Goal: Information Seeking & Learning: Learn about a topic

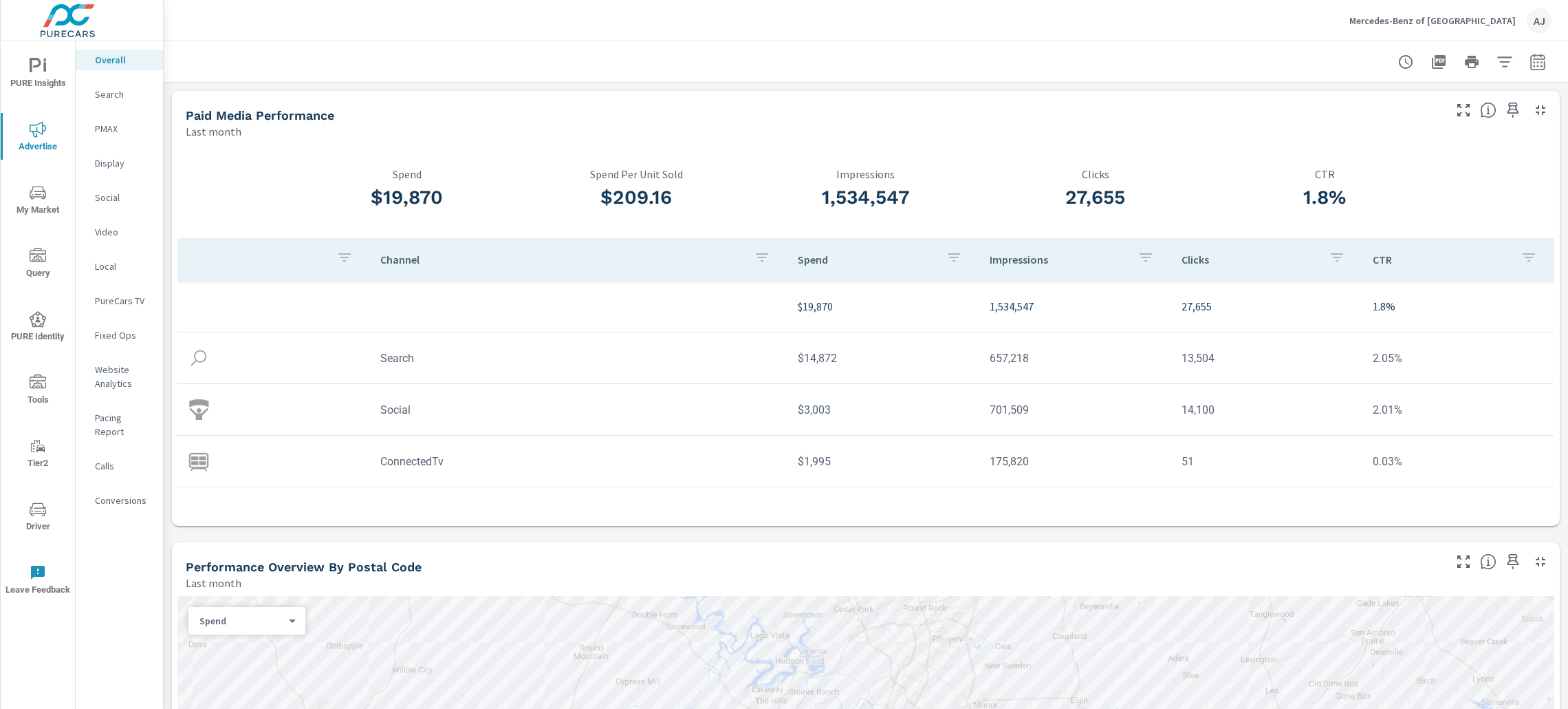
click at [121, 493] on p "Conversions" at bounding box center [124, 500] width 57 height 14
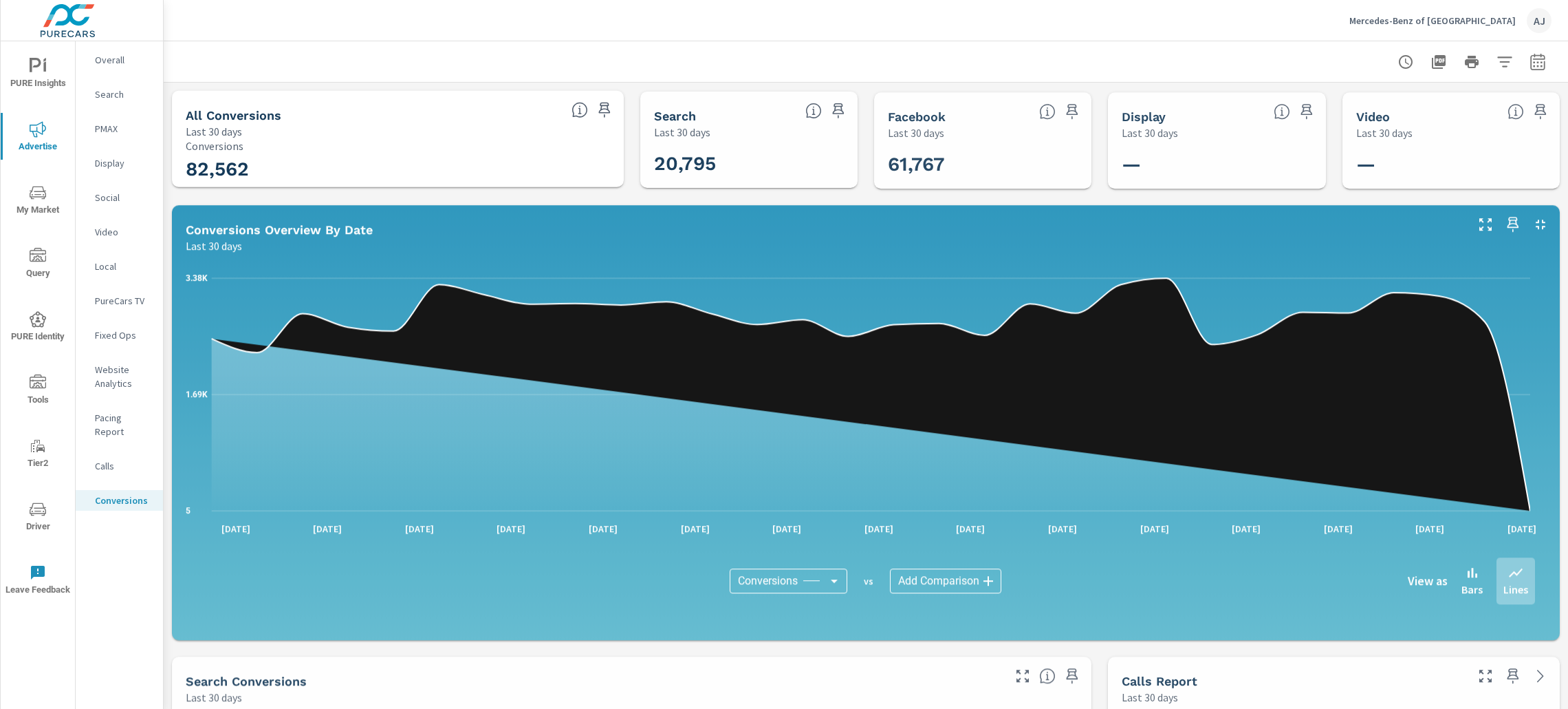
scroll to position [309, 0]
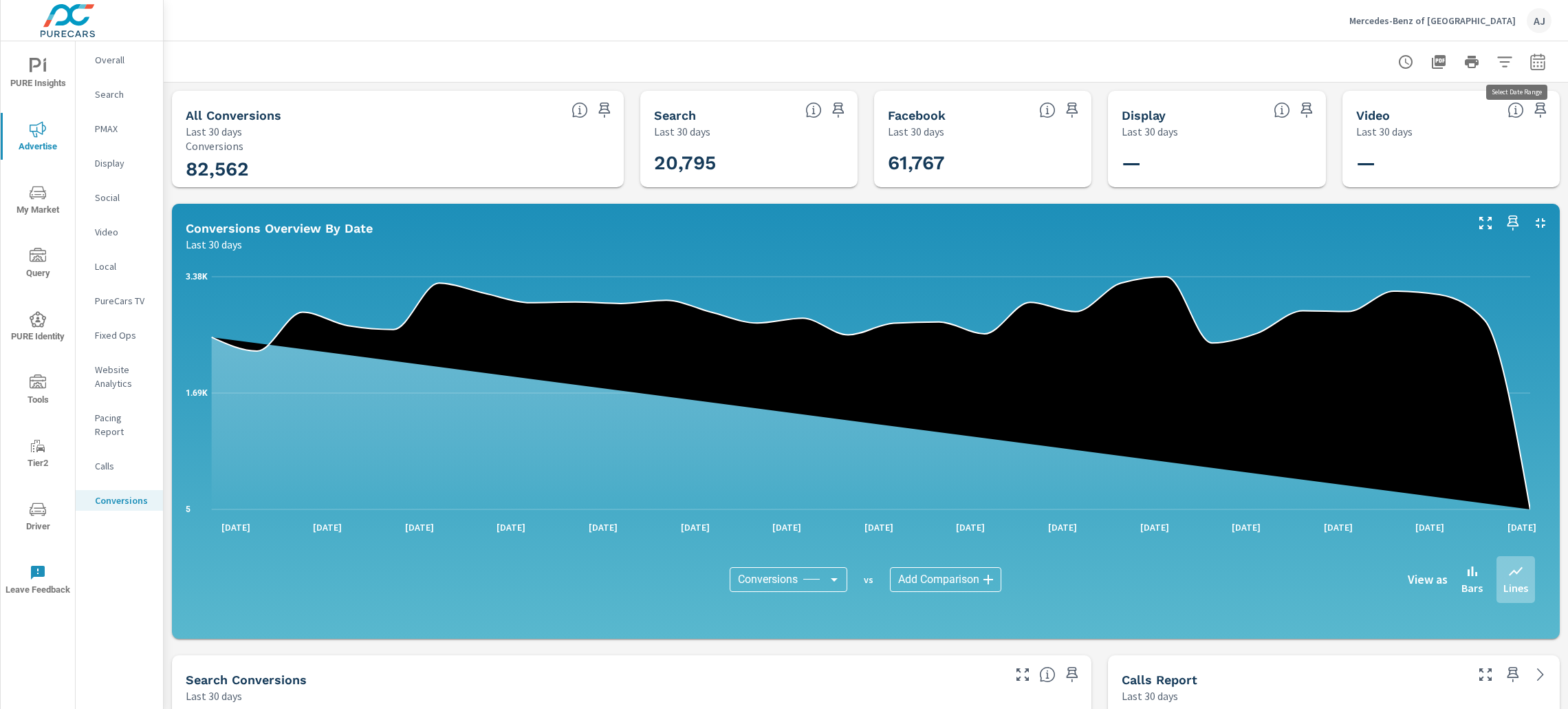
click at [1529, 56] on icon "button" at bounding box center [1538, 62] width 16 height 16
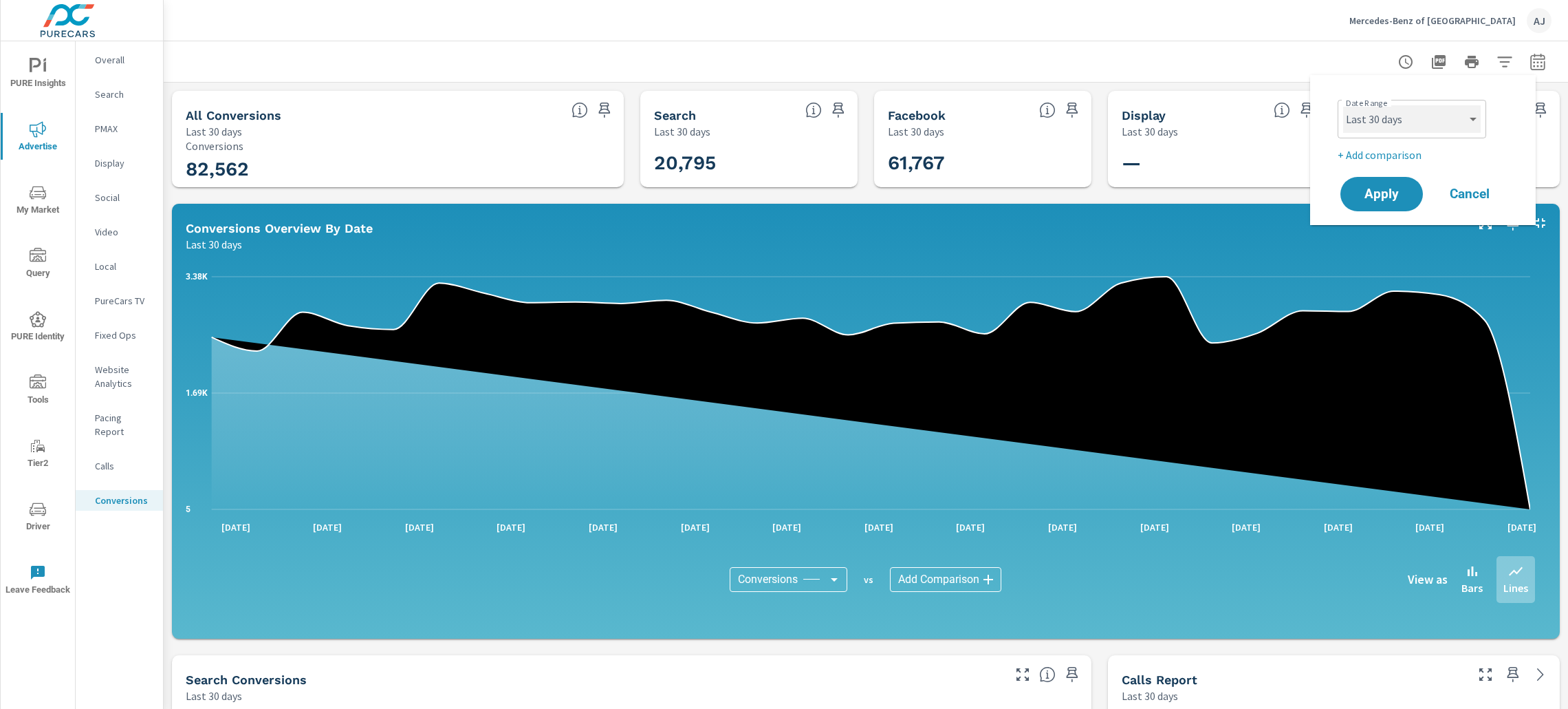
click at [1459, 130] on select "Custom [DATE] Last week Last 7 days Last 14 days Last 30 days Last 45 days Last…" at bounding box center [1412, 119] width 138 height 28
click at [1343, 105] on select "Custom [DATE] Last week Last 7 days Last 14 days Last 30 days Last 45 days Last…" at bounding box center [1412, 119] width 138 height 28
select select "Last 60 days"
click at [1397, 147] on p "+ Add comparison" at bounding box center [1425, 155] width 176 height 16
select select "Previous period"
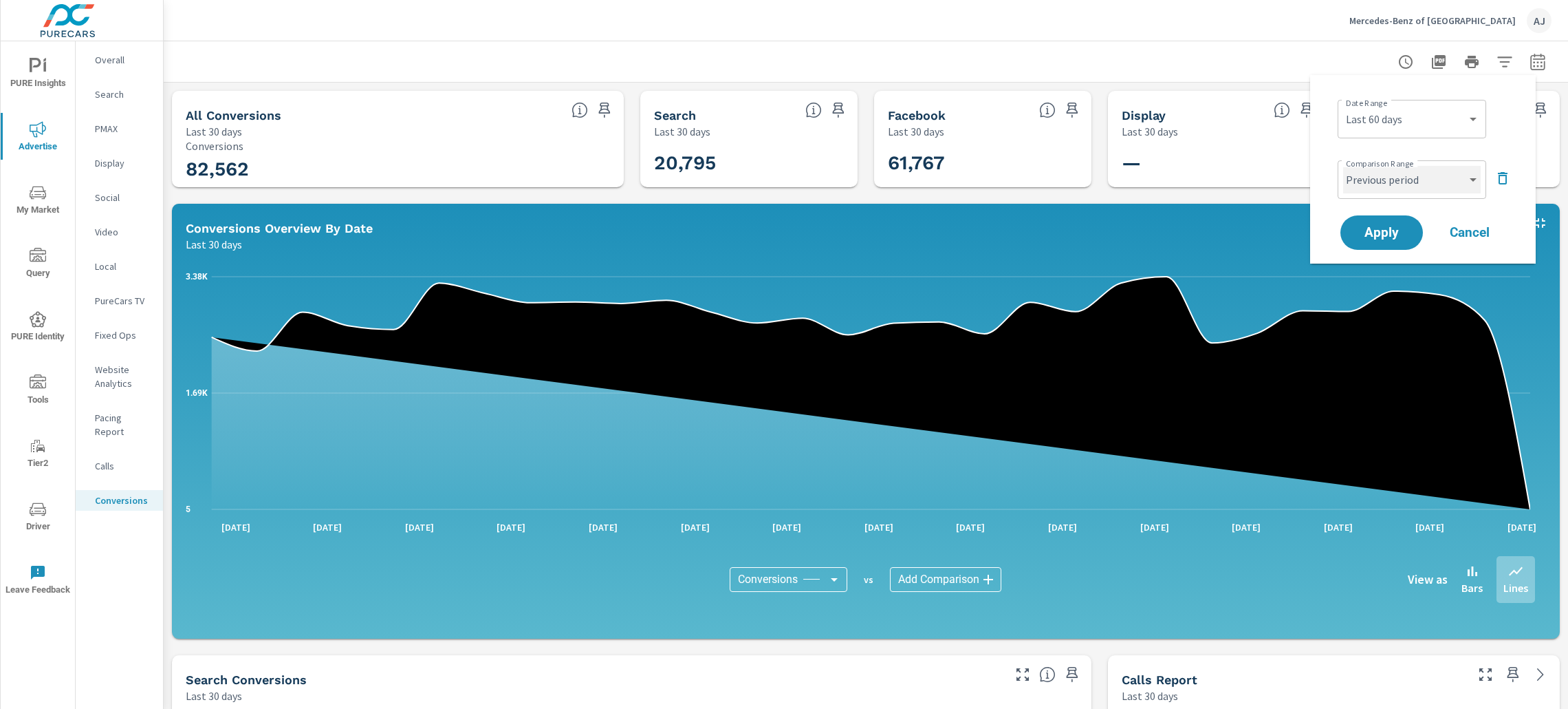
click at [1397, 184] on select "Custom Previous period Previous month Previous year" at bounding box center [1412, 180] width 138 height 28
click at [1400, 230] on span "Apply" at bounding box center [1381, 233] width 57 height 13
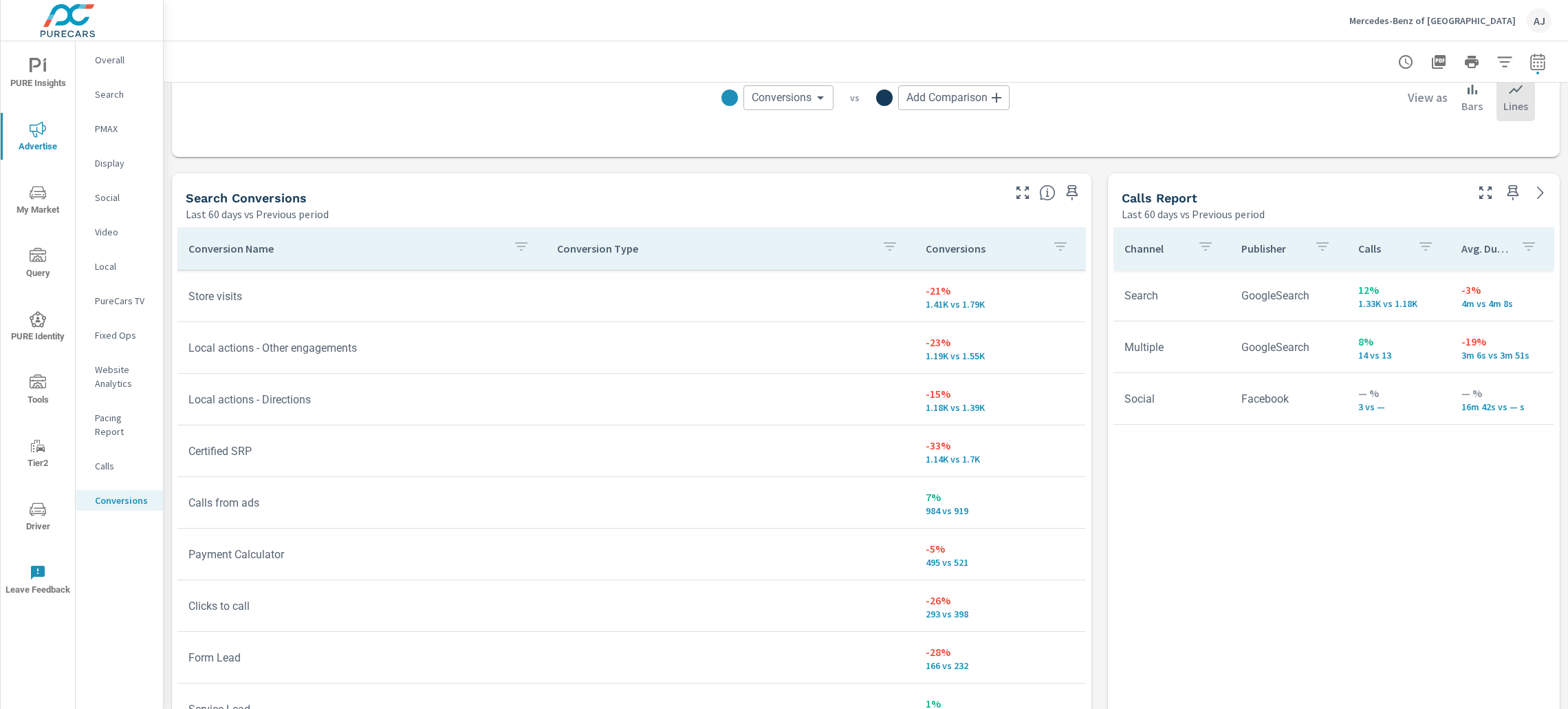
scroll to position [826, 0]
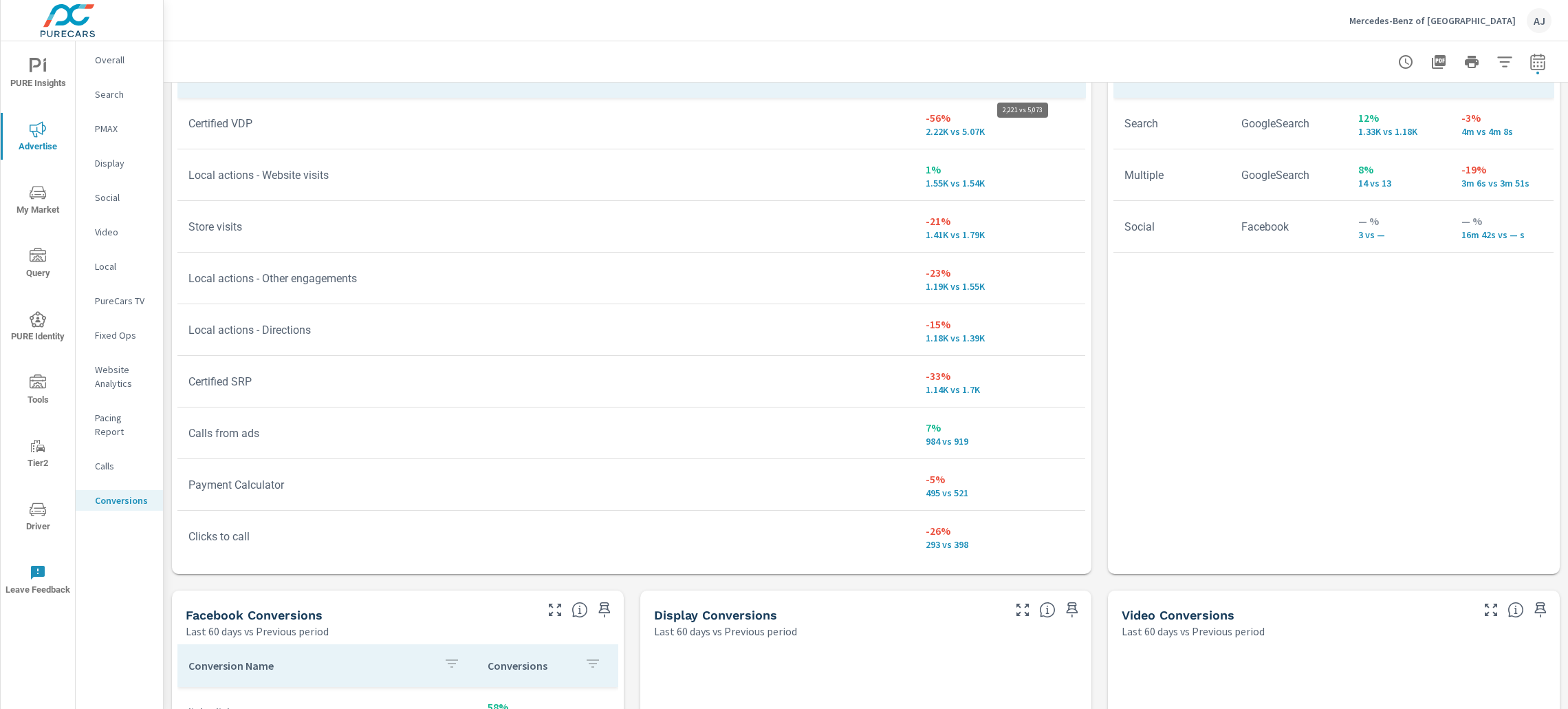
scroll to position [36, 0]
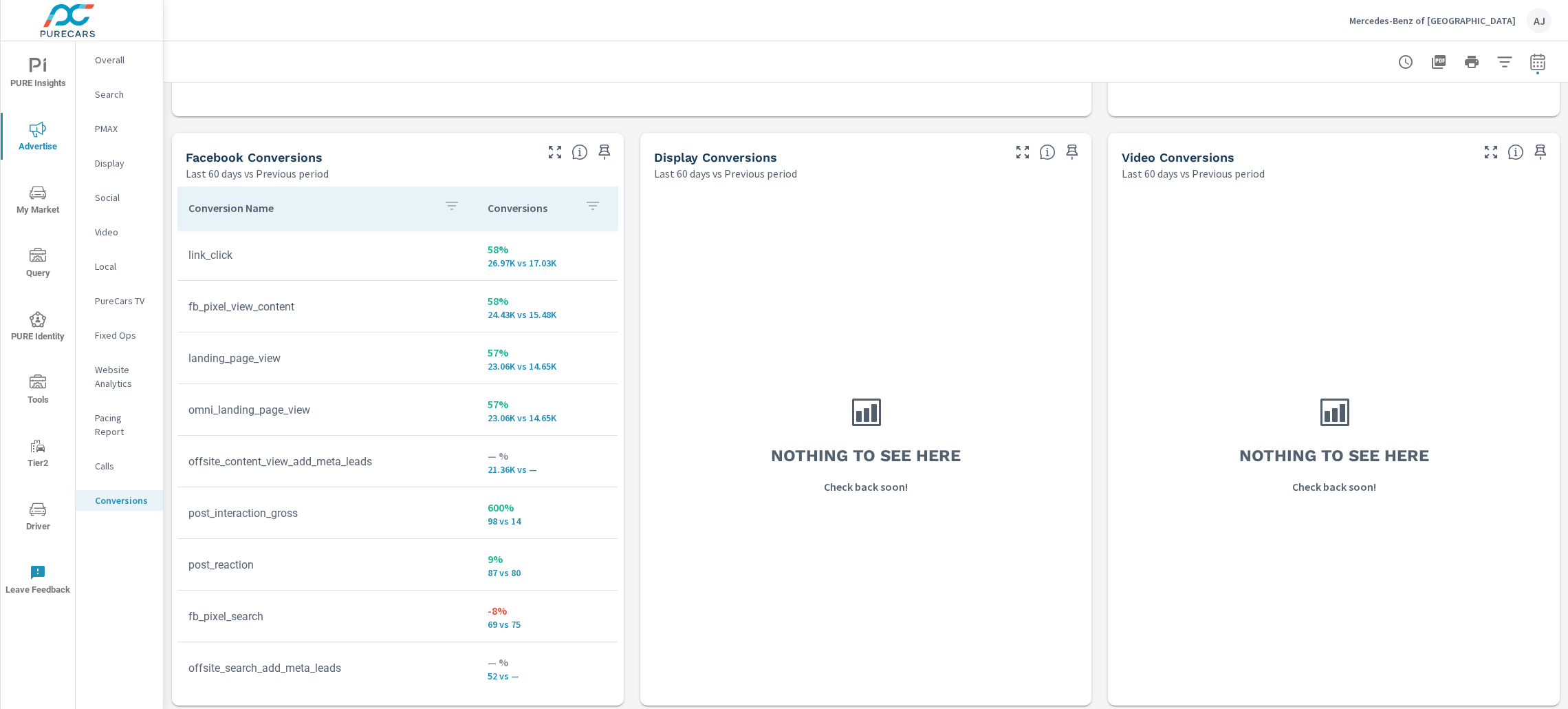
scroll to position [1287, 0]
click at [121, 372] on p "Website Analytics" at bounding box center [124, 377] width 57 height 28
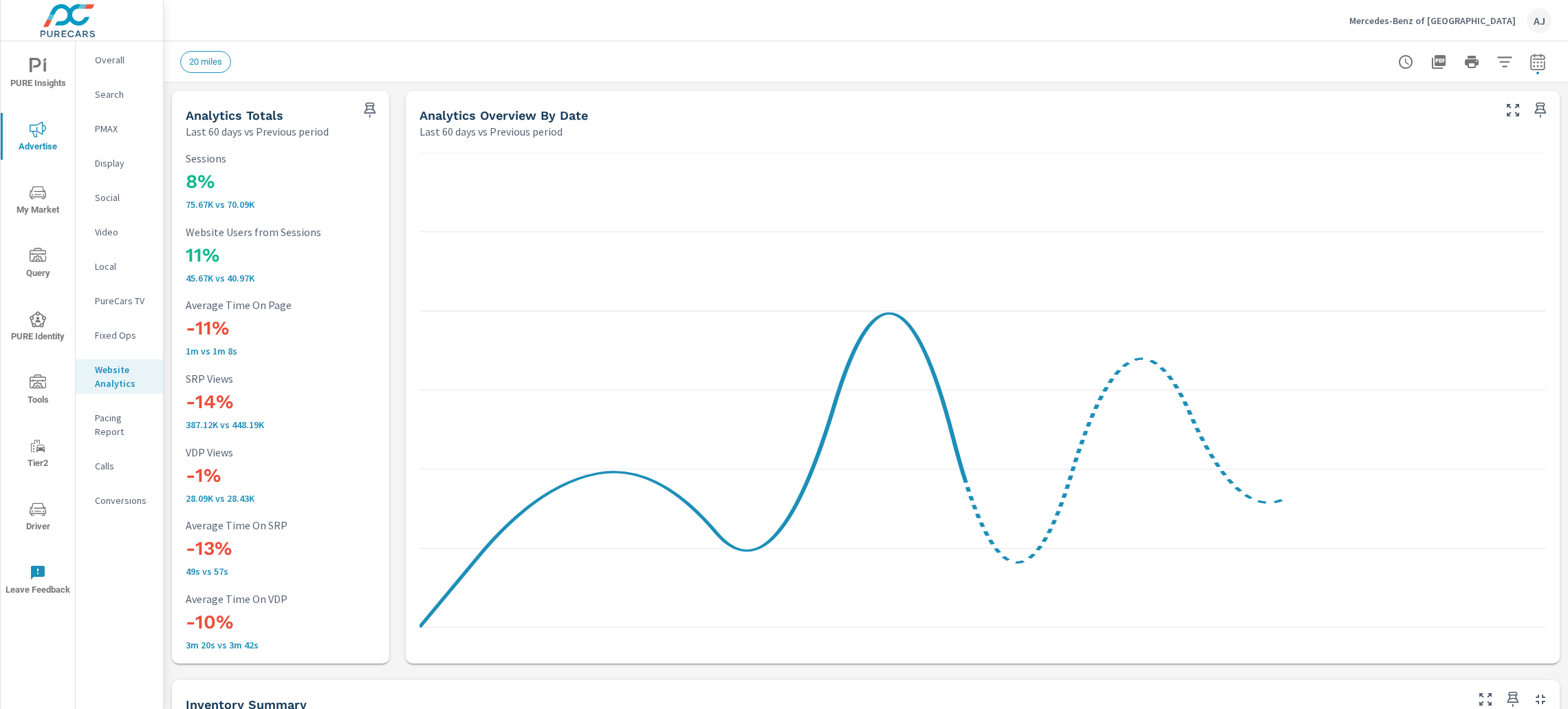
scroll to position [103, 0]
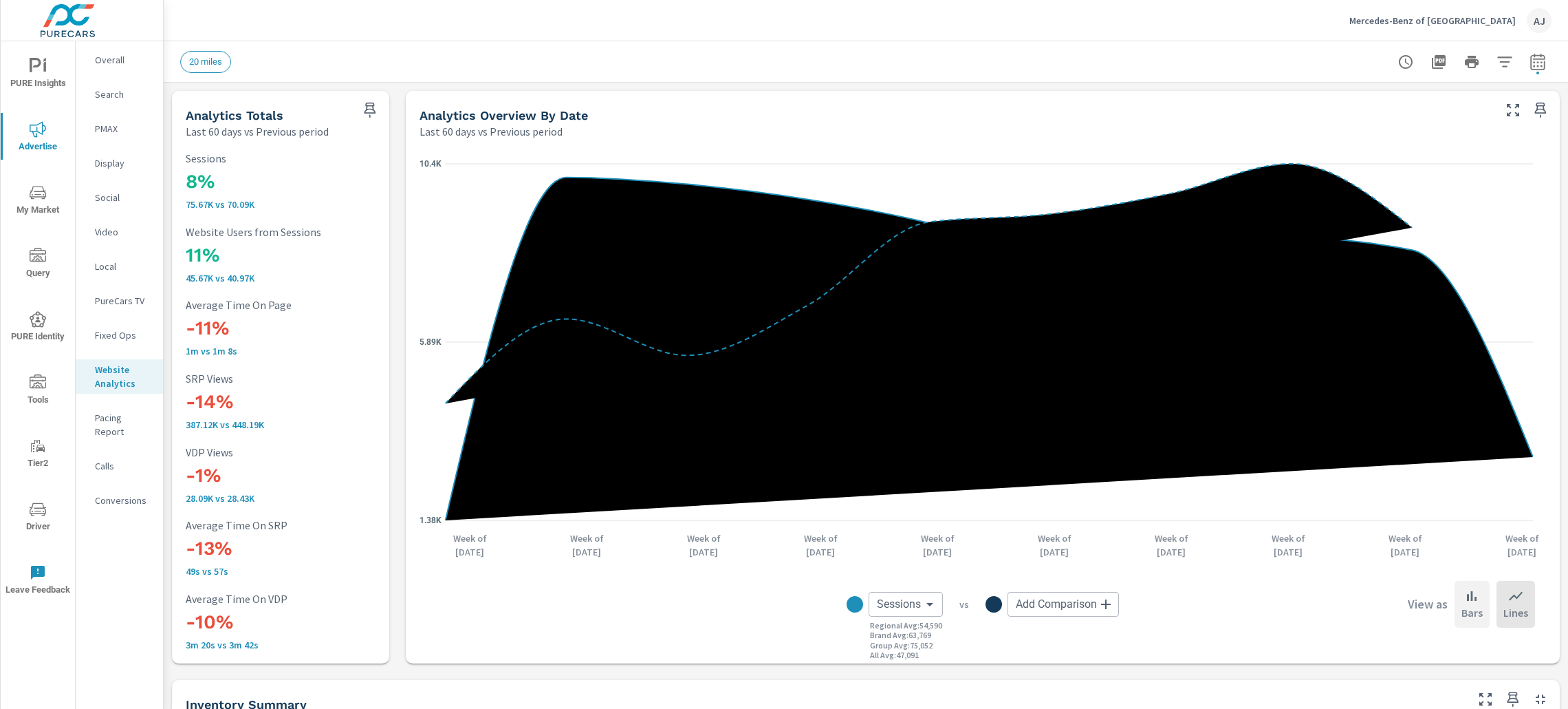
click at [1469, 606] on div "Bars" at bounding box center [1472, 604] width 35 height 47
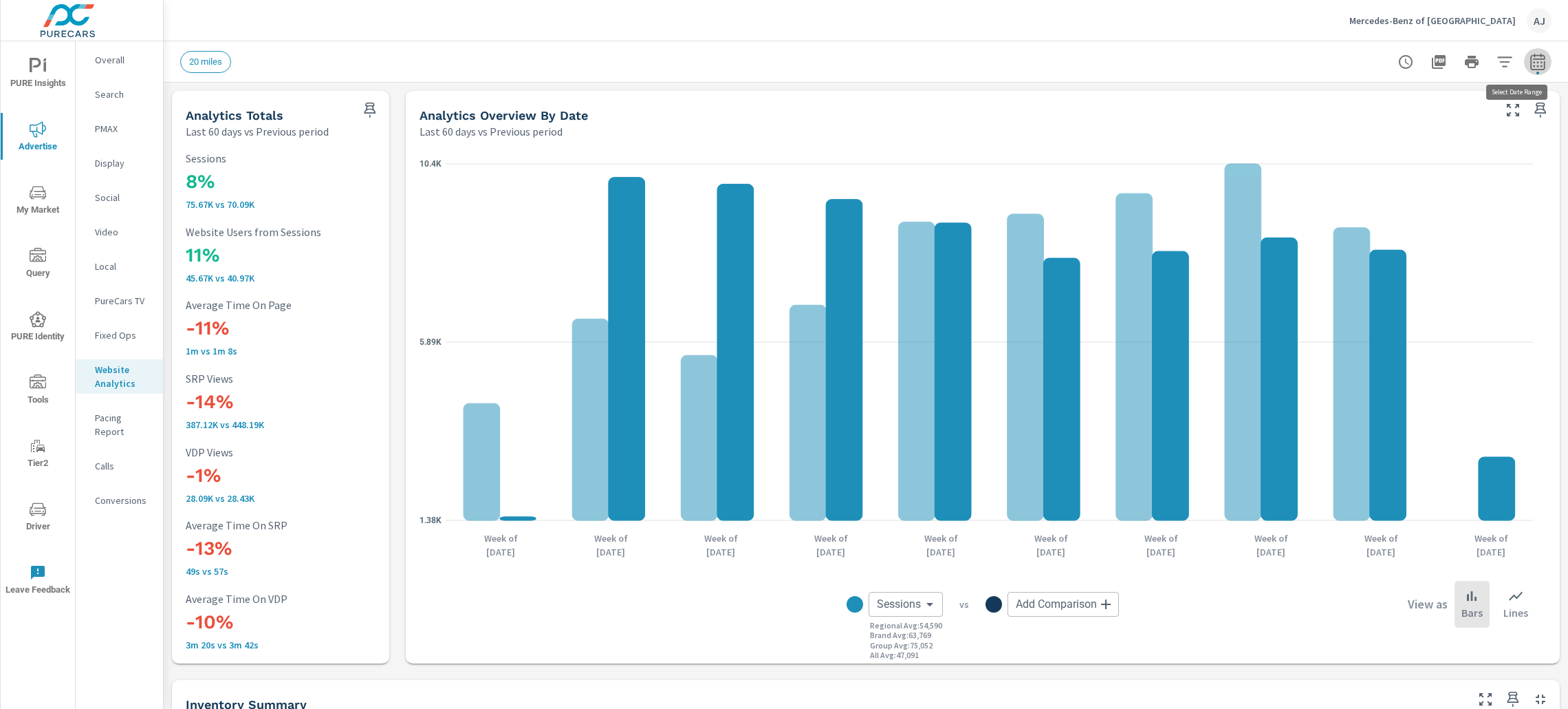
click at [1529, 60] on icon "button" at bounding box center [1538, 62] width 16 height 16
select select "Last 60 days"
select select "Previous period"
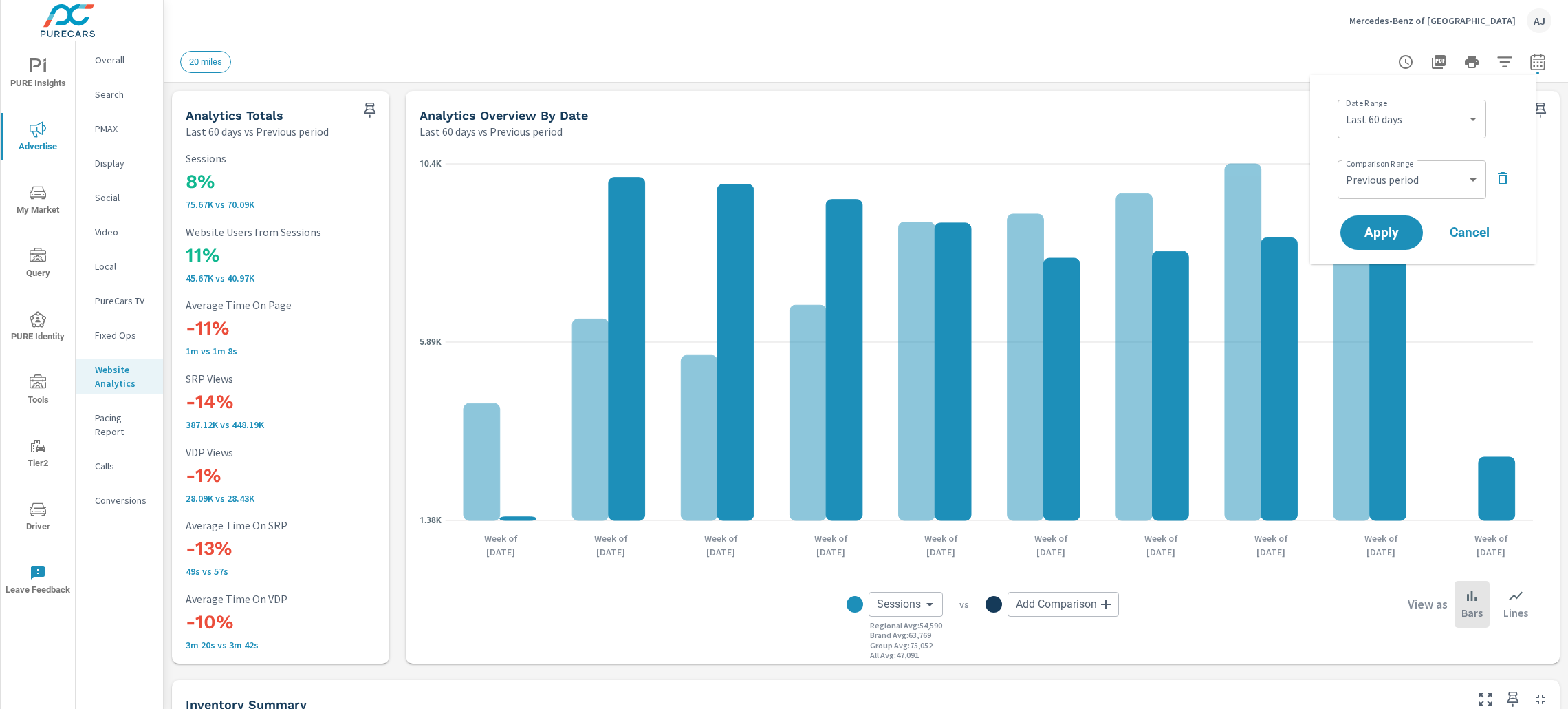
click at [1412, 606] on h6 "View as" at bounding box center [1428, 604] width 40 height 14
click at [1503, 606] on p "Lines" at bounding box center [1516, 612] width 25 height 16
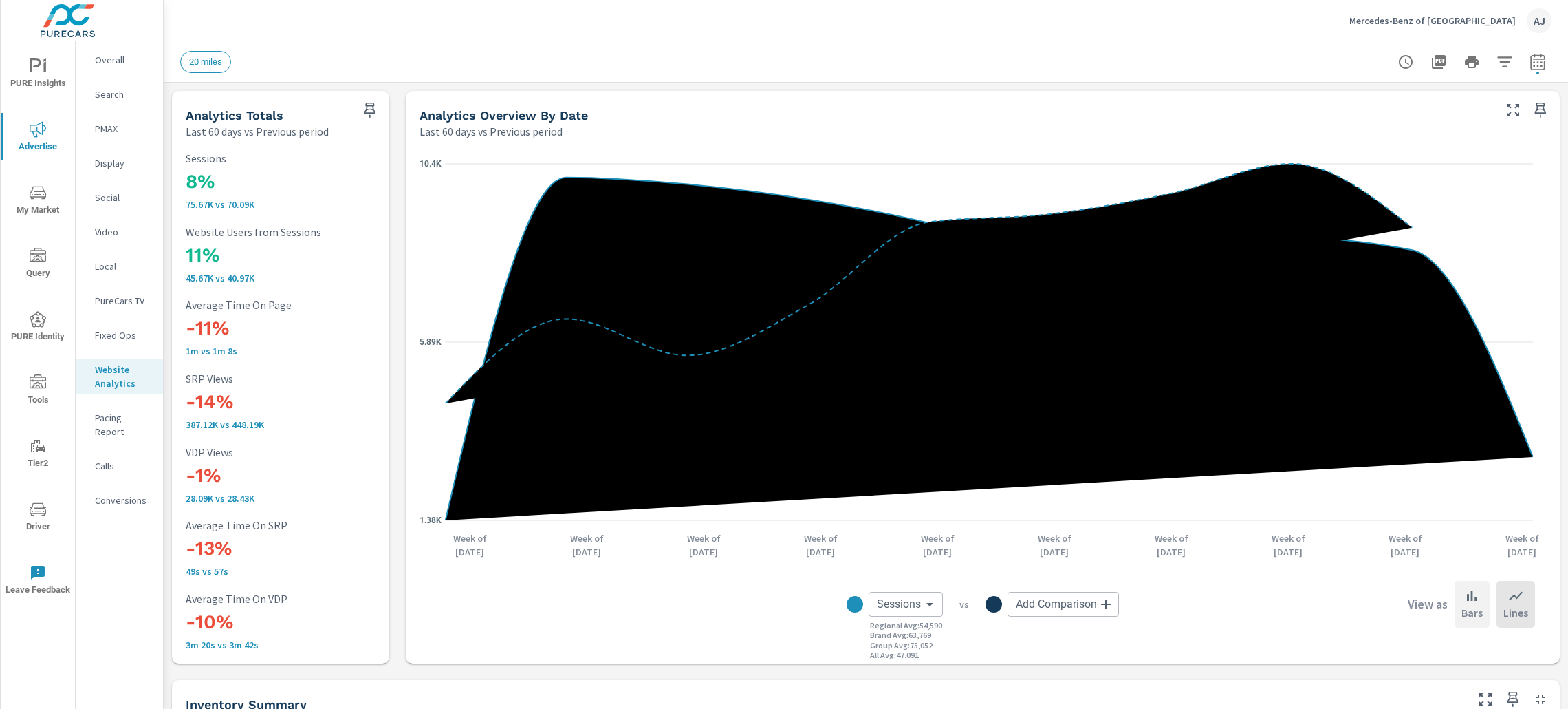
click at [1461, 606] on p "Bars" at bounding box center [1472, 612] width 21 height 16
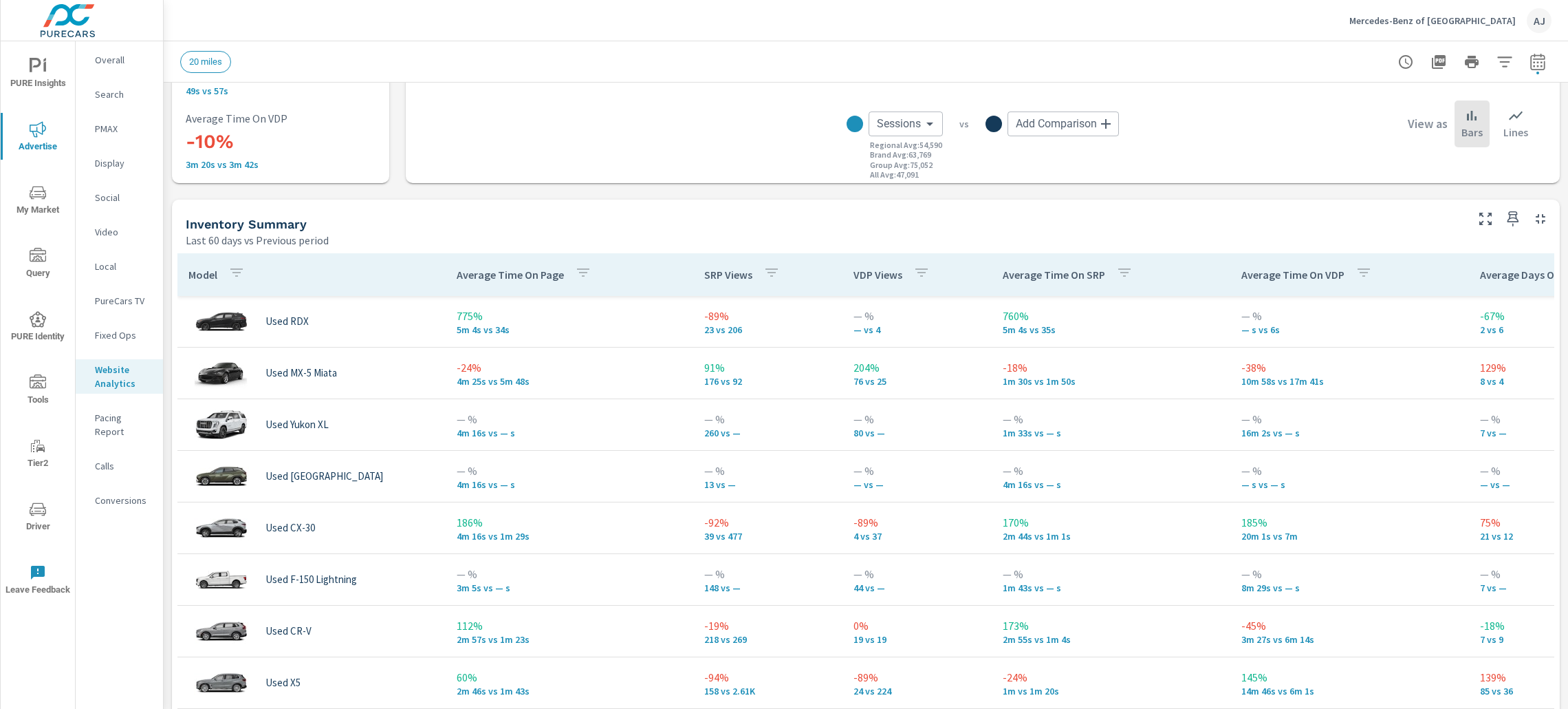
scroll to position [515, 0]
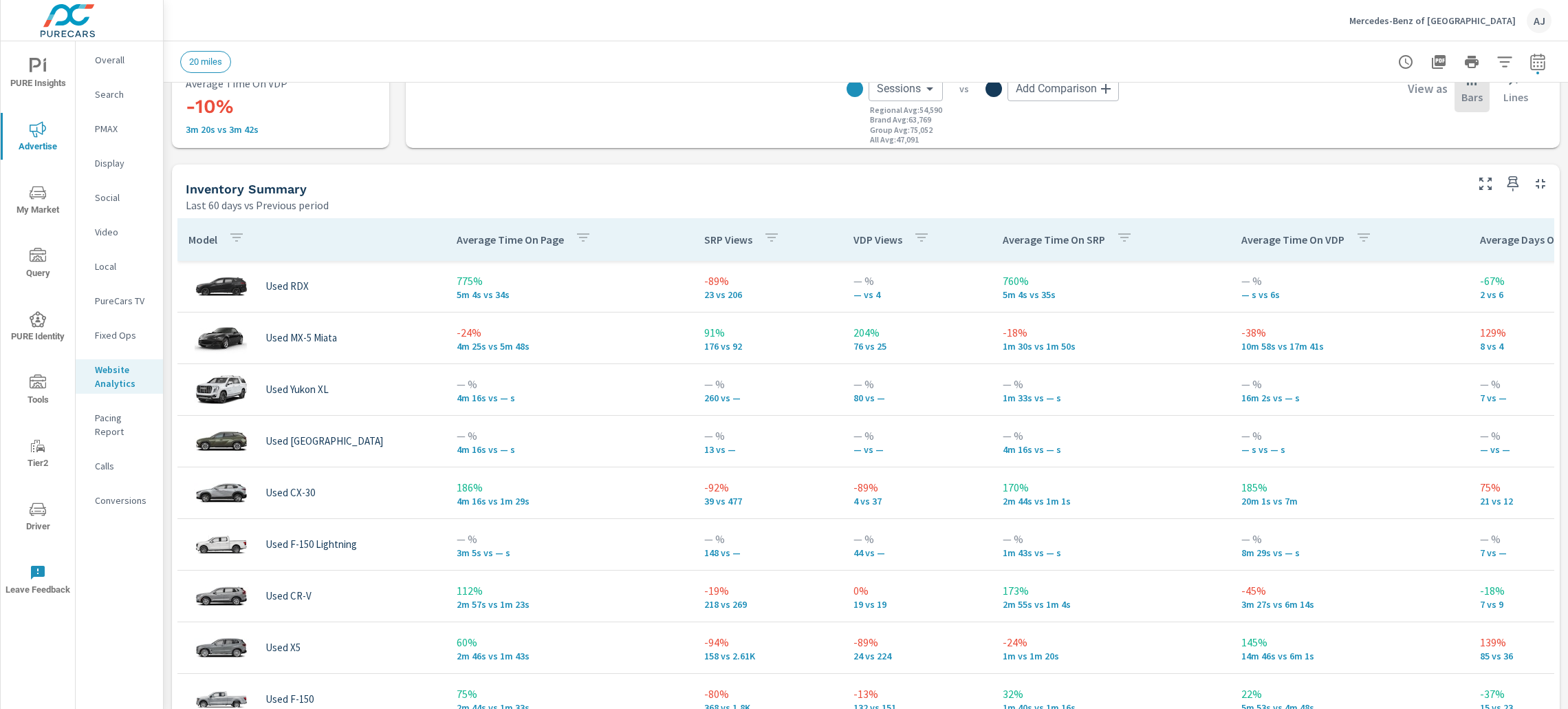
click at [238, 239] on icon "button" at bounding box center [236, 237] width 16 height 16
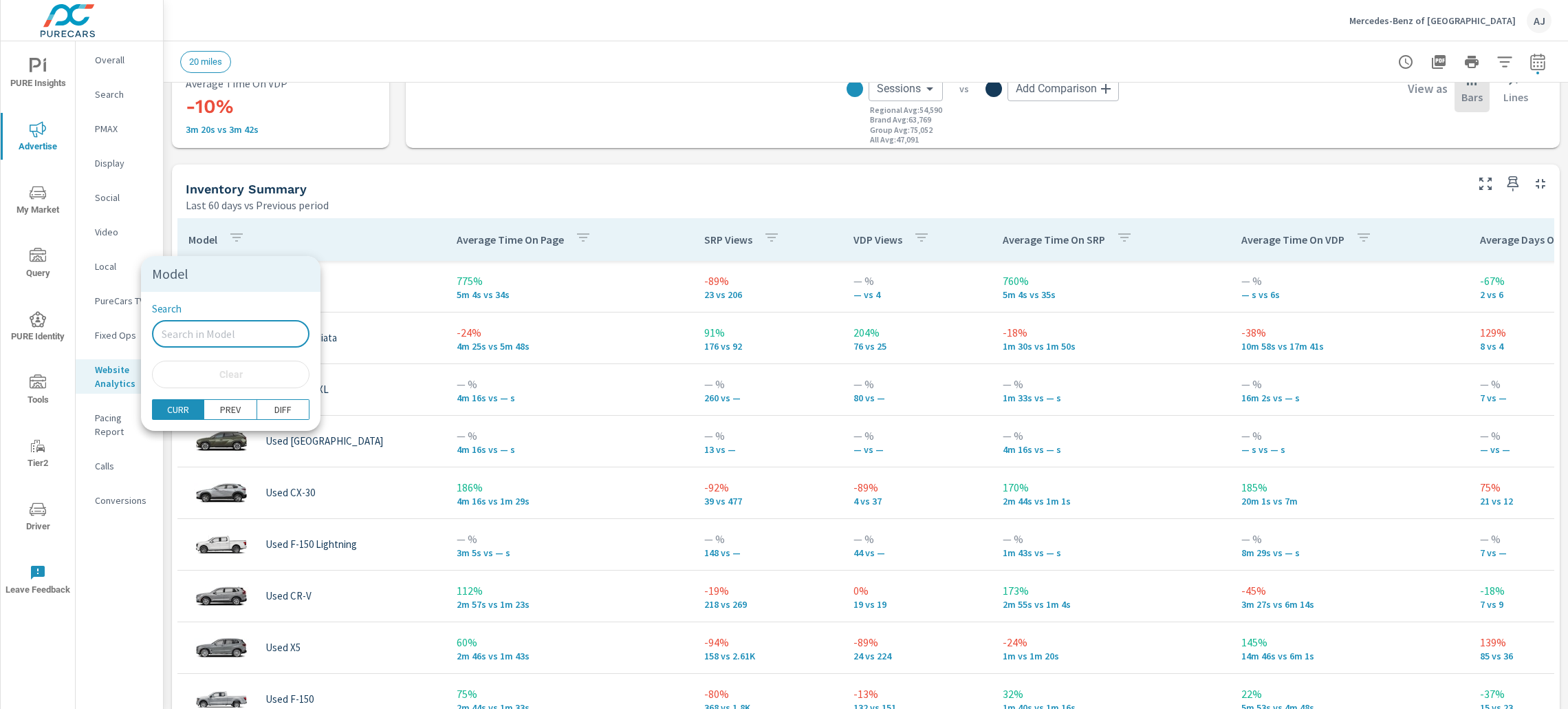
click at [226, 334] on input "Search" at bounding box center [230, 334] width 157 height 28
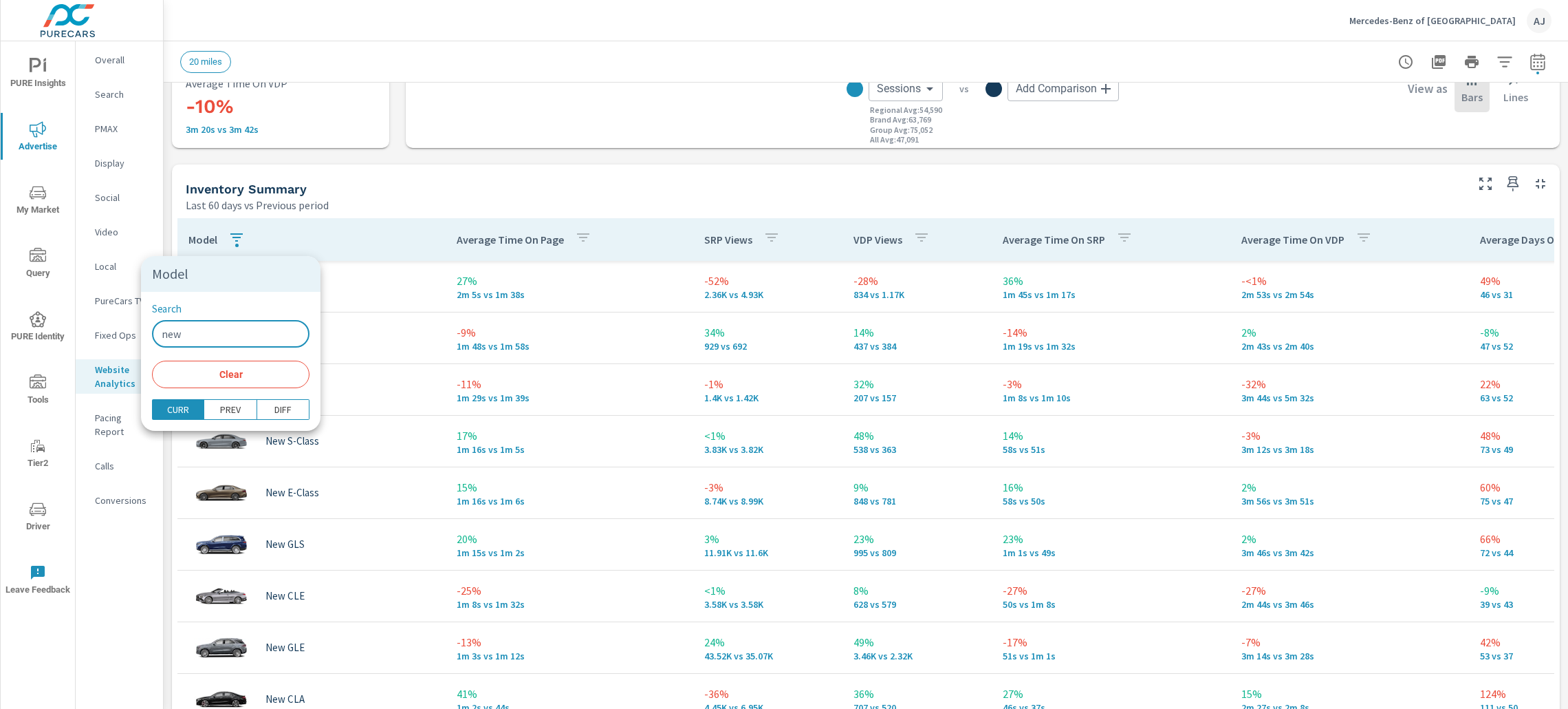
type input "new"
click at [379, 192] on div at bounding box center [784, 354] width 1568 height 709
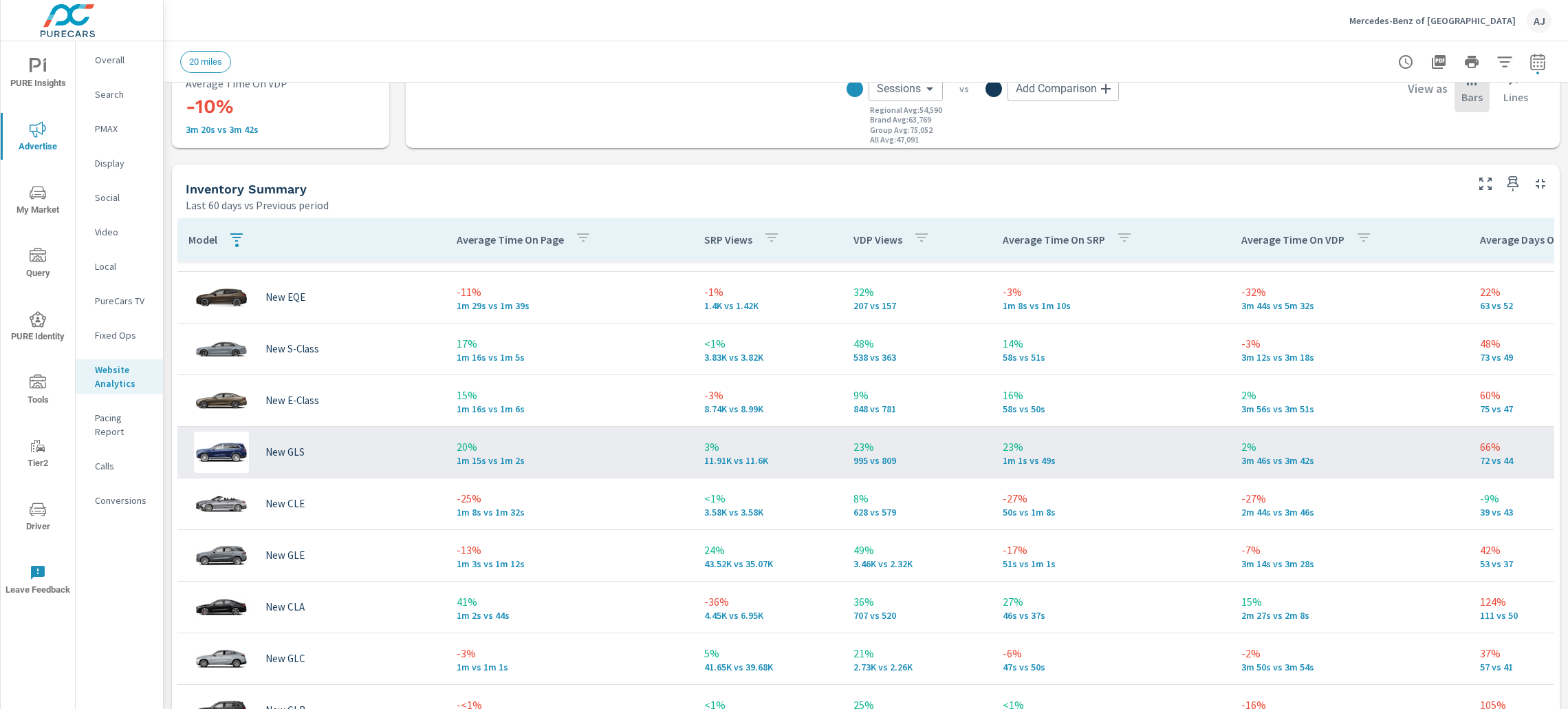
scroll to position [207, 0]
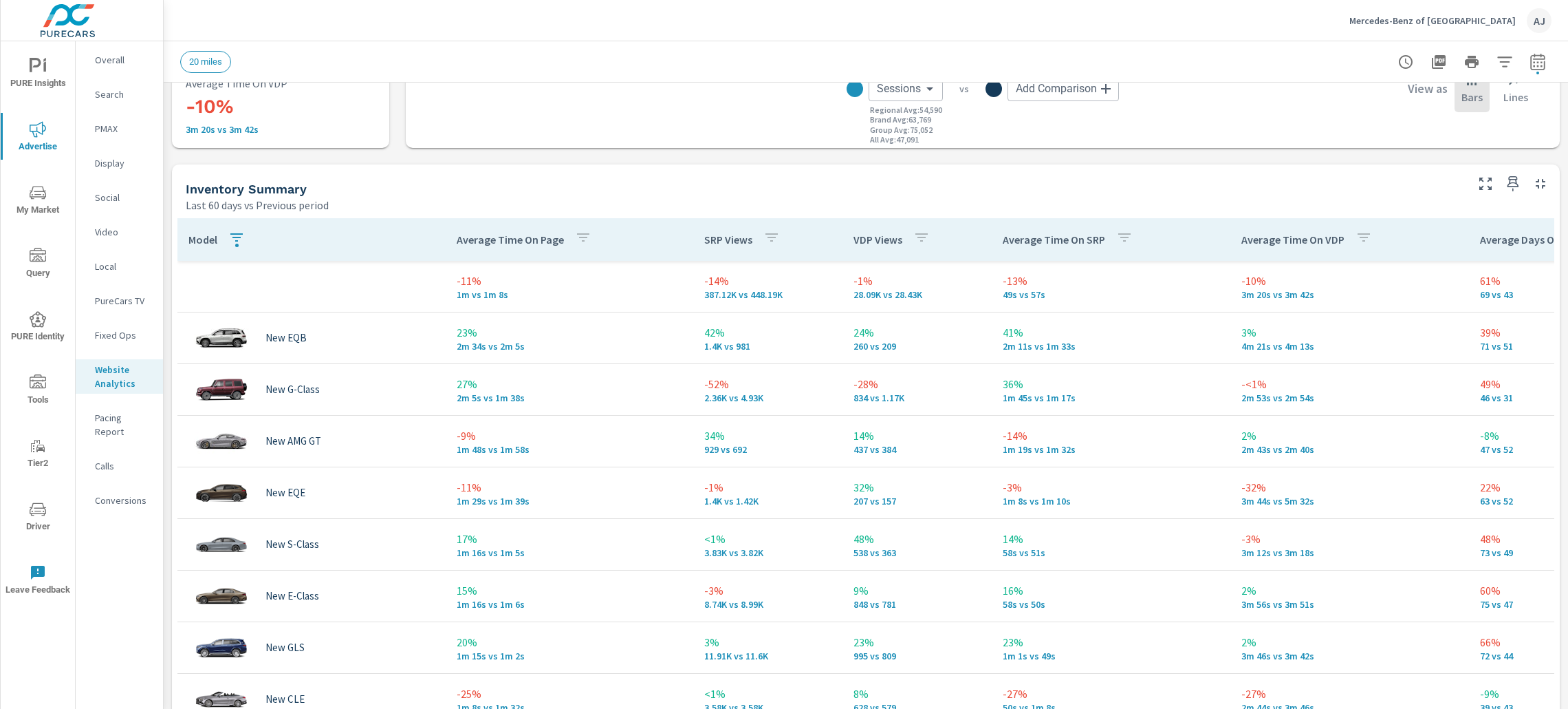
click at [579, 231] on icon "button" at bounding box center [583, 237] width 16 height 16
click at [573, 237] on div at bounding box center [784, 354] width 1568 height 709
click at [575, 237] on icon "button" at bounding box center [583, 237] width 16 height 16
click at [573, 237] on div at bounding box center [784, 354] width 1568 height 709
click at [494, 248] on div "Average Time On Page" at bounding box center [526, 240] width 140 height 32
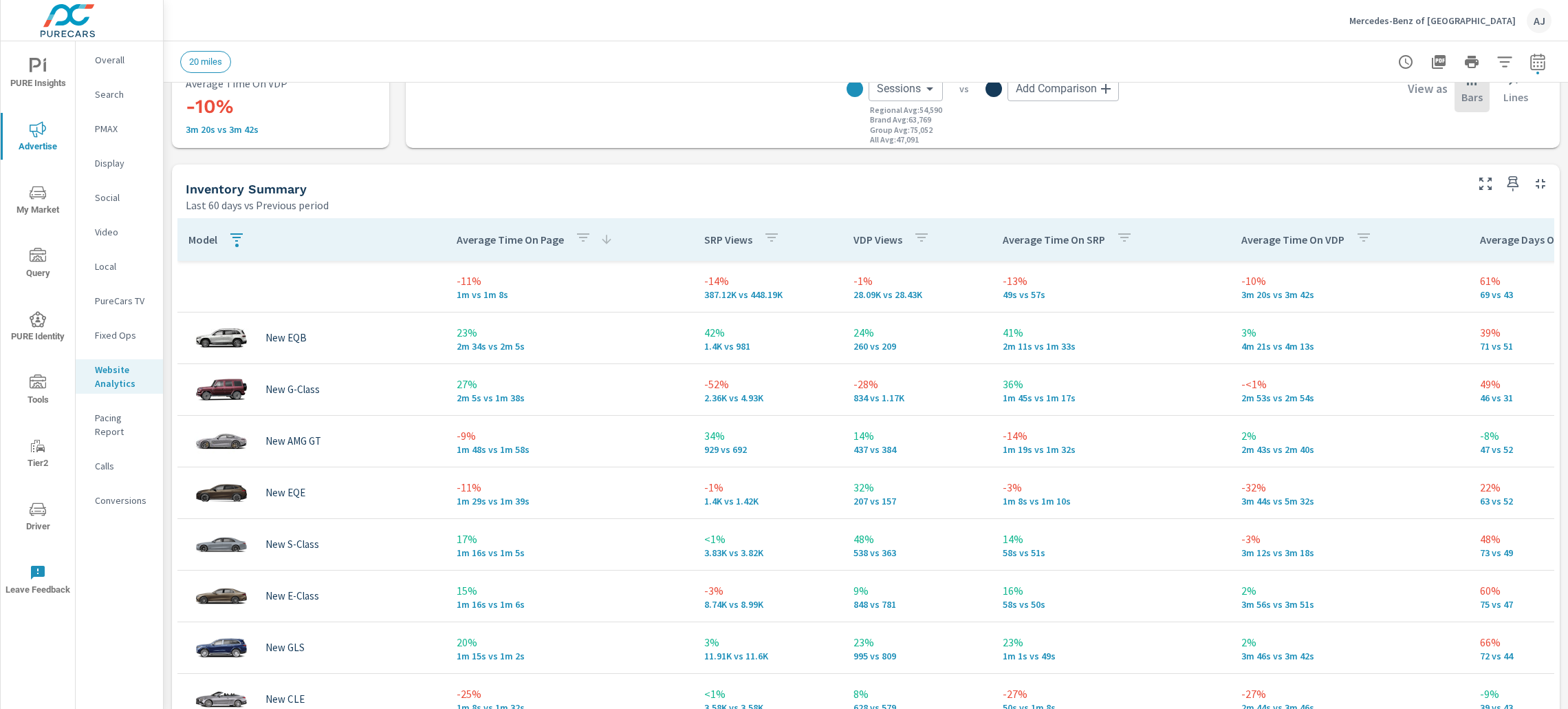
click at [522, 243] on p "Average Time On Page" at bounding box center [510, 239] width 107 height 14
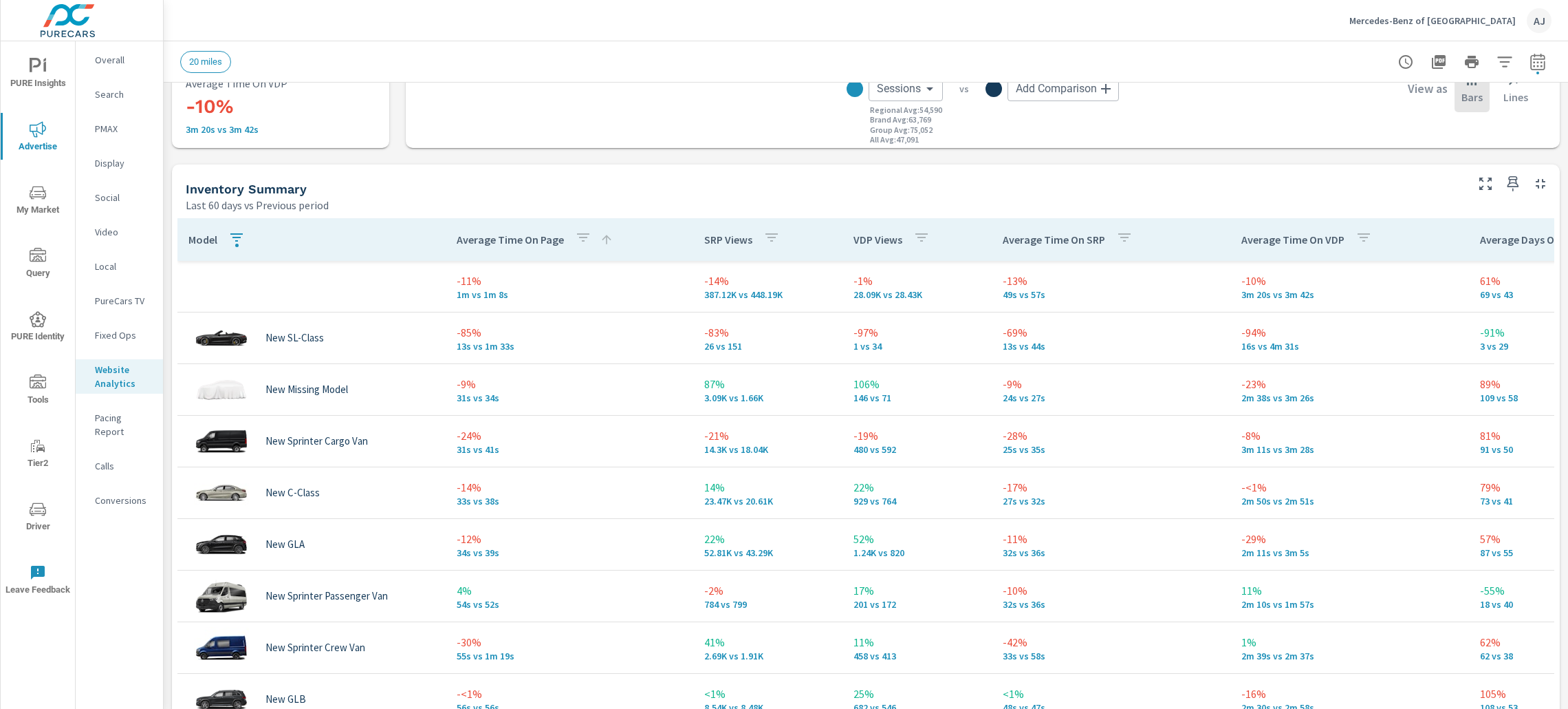
click at [522, 243] on p "Average Time On Page" at bounding box center [510, 239] width 107 height 14
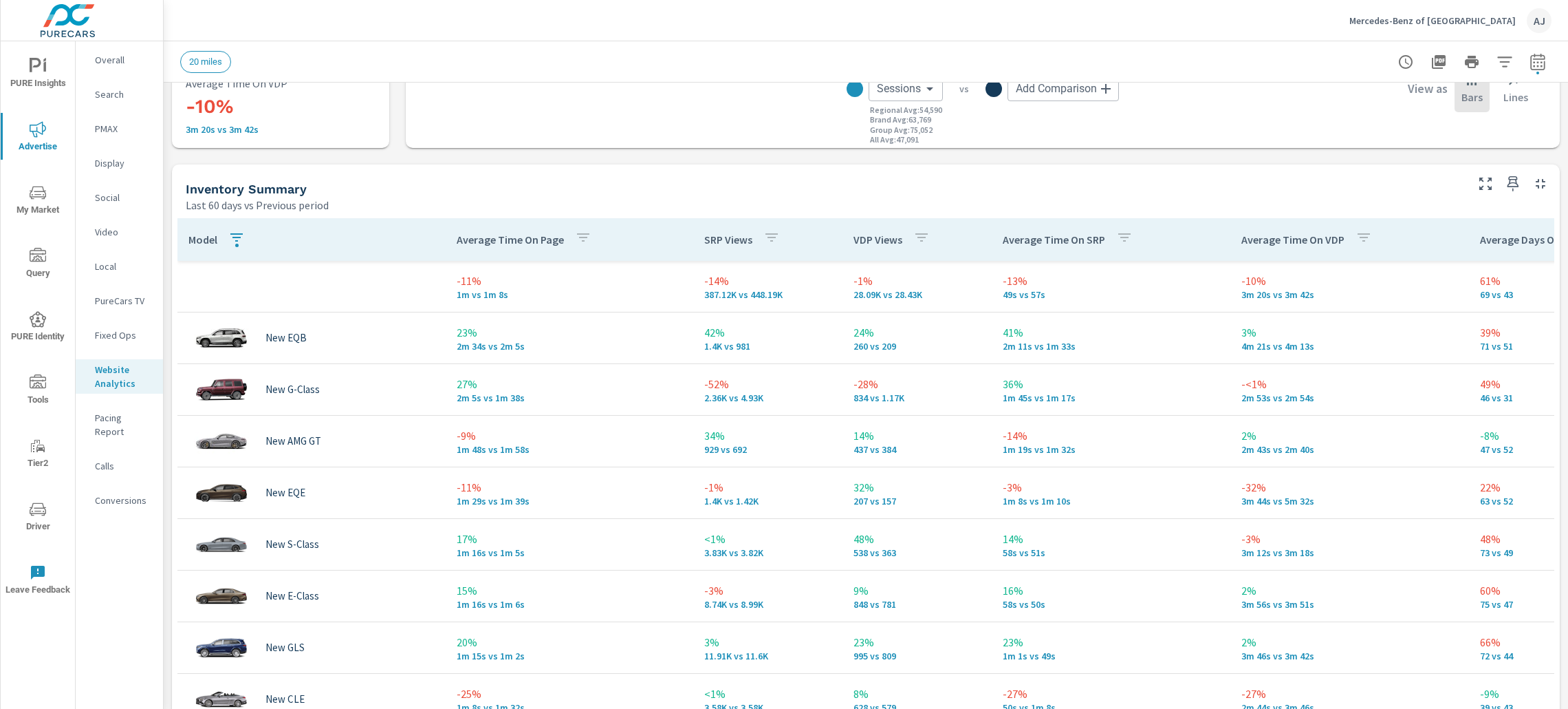
click at [163, 348] on div "PURE Insights Advertise My Market Query PURE Identity Tools Tier2 Driver Leave …" at bounding box center [82, 354] width 164 height 709
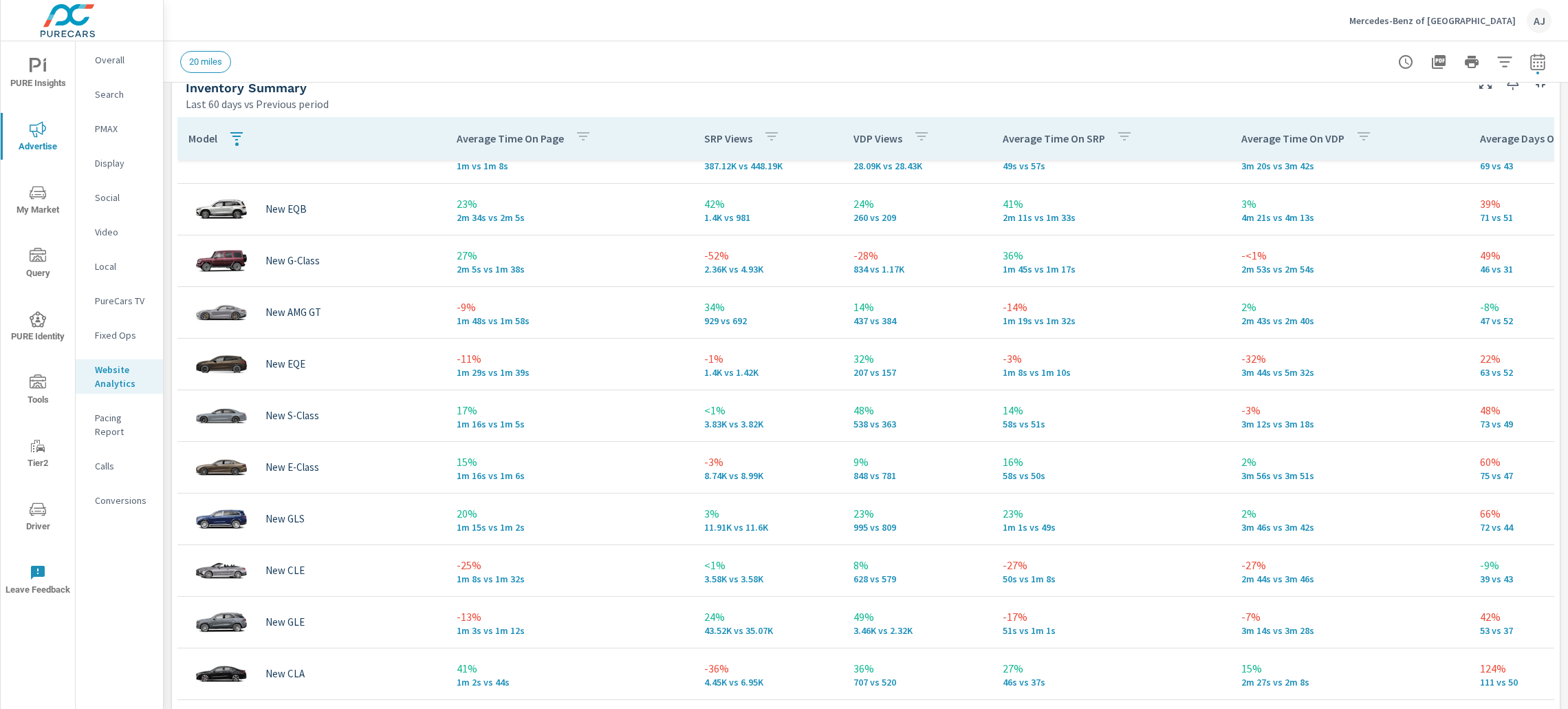
scroll to position [43, 0]
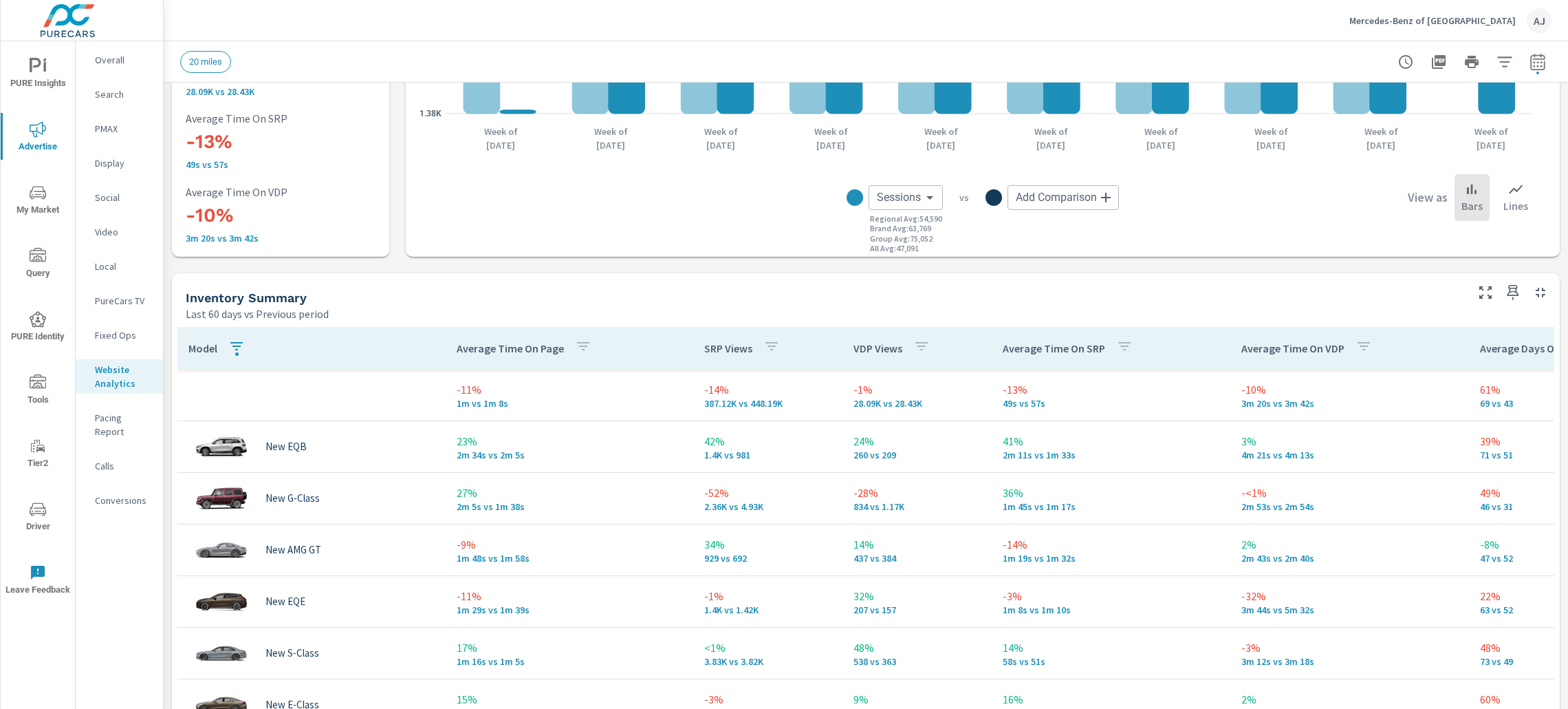
scroll to position [307, 0]
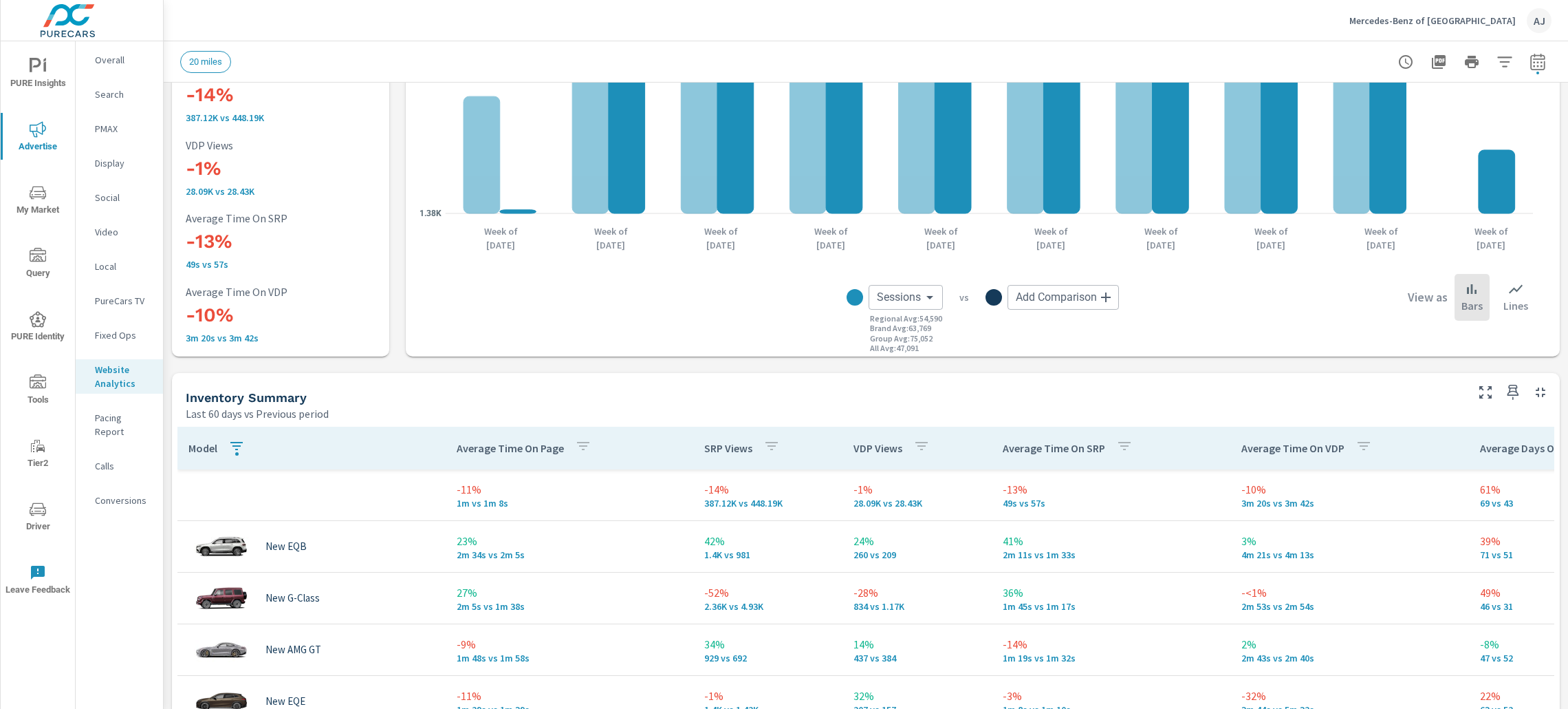
click at [203, 437] on div "Model" at bounding box center [219, 448] width 62 height 32
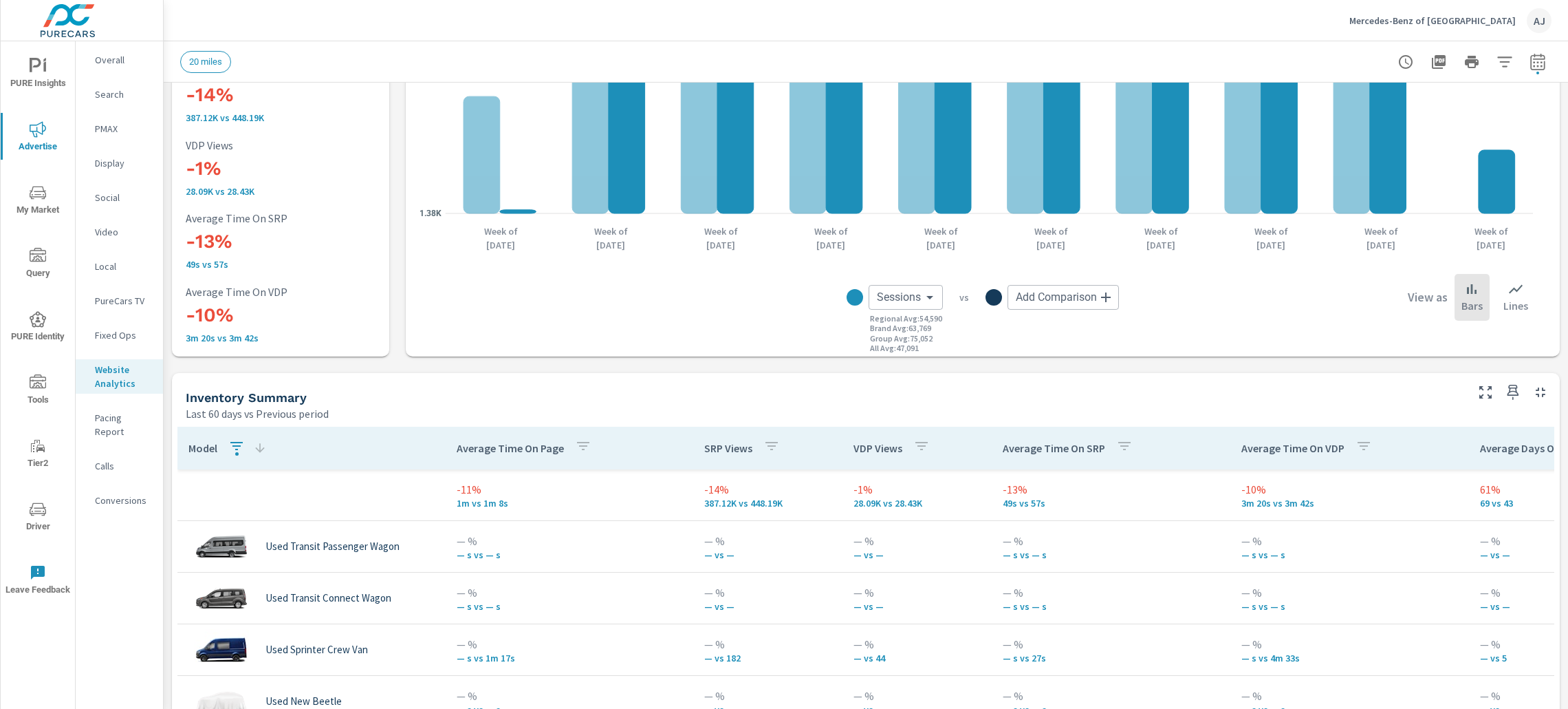
click at [203, 446] on p "Model" at bounding box center [203, 448] width 29 height 14
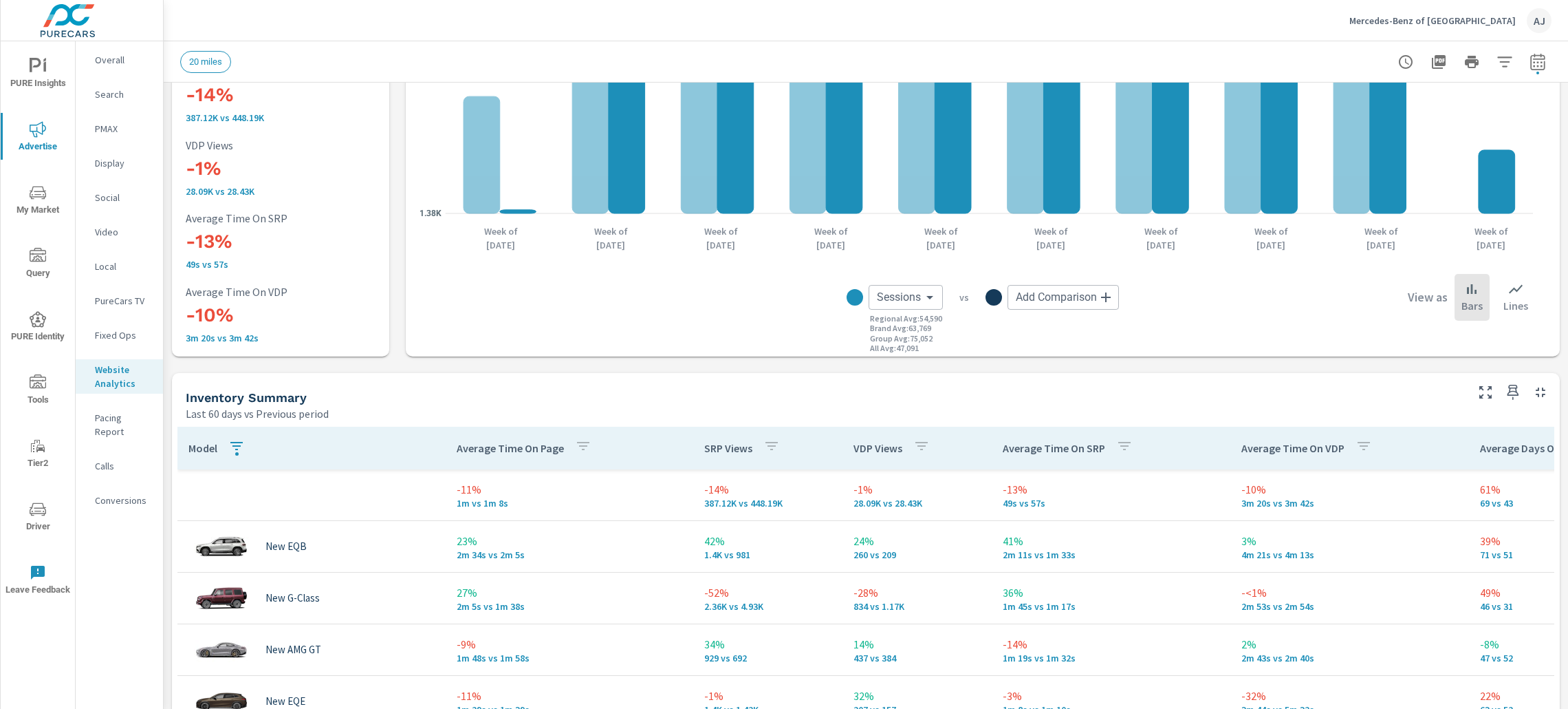
scroll to position [410, 0]
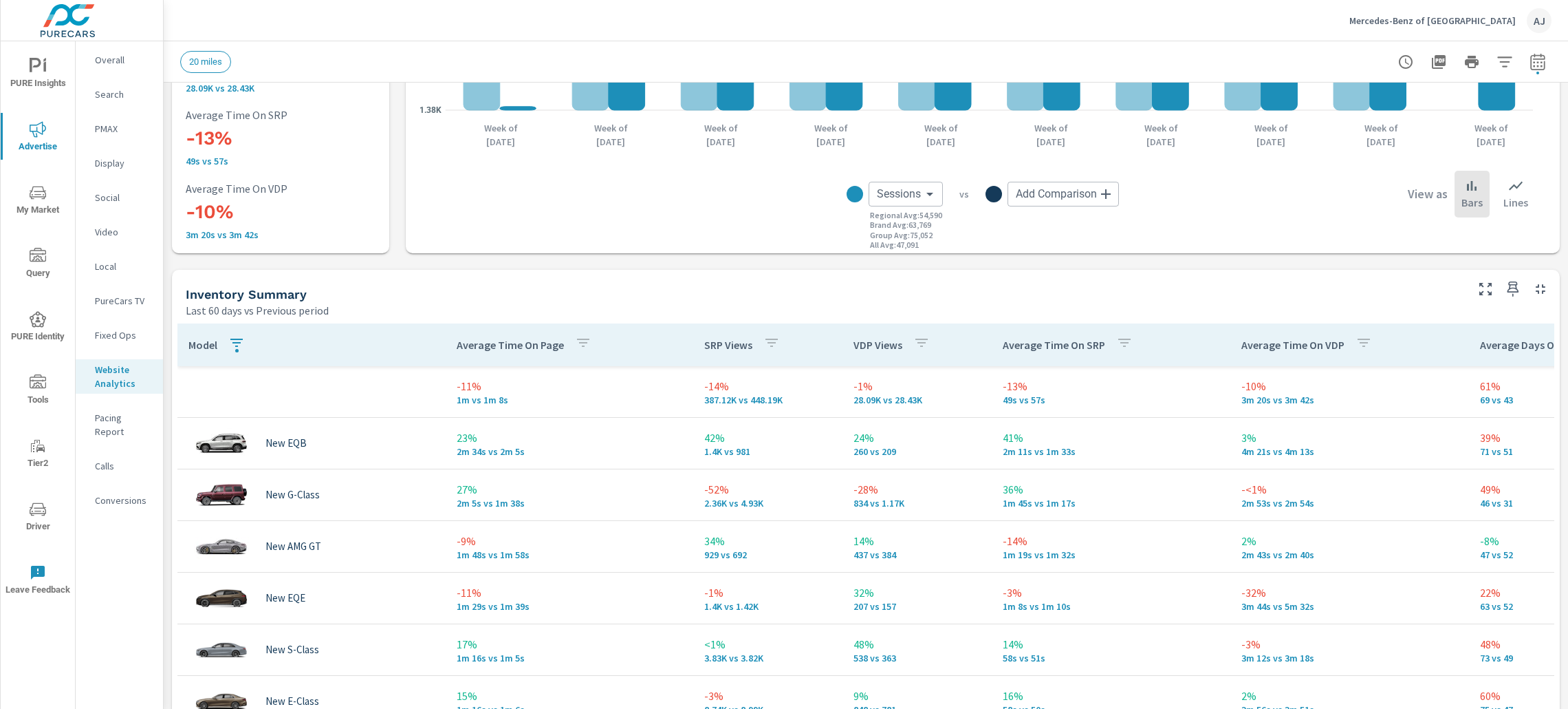
click at [241, 345] on icon "button" at bounding box center [236, 343] width 16 height 16
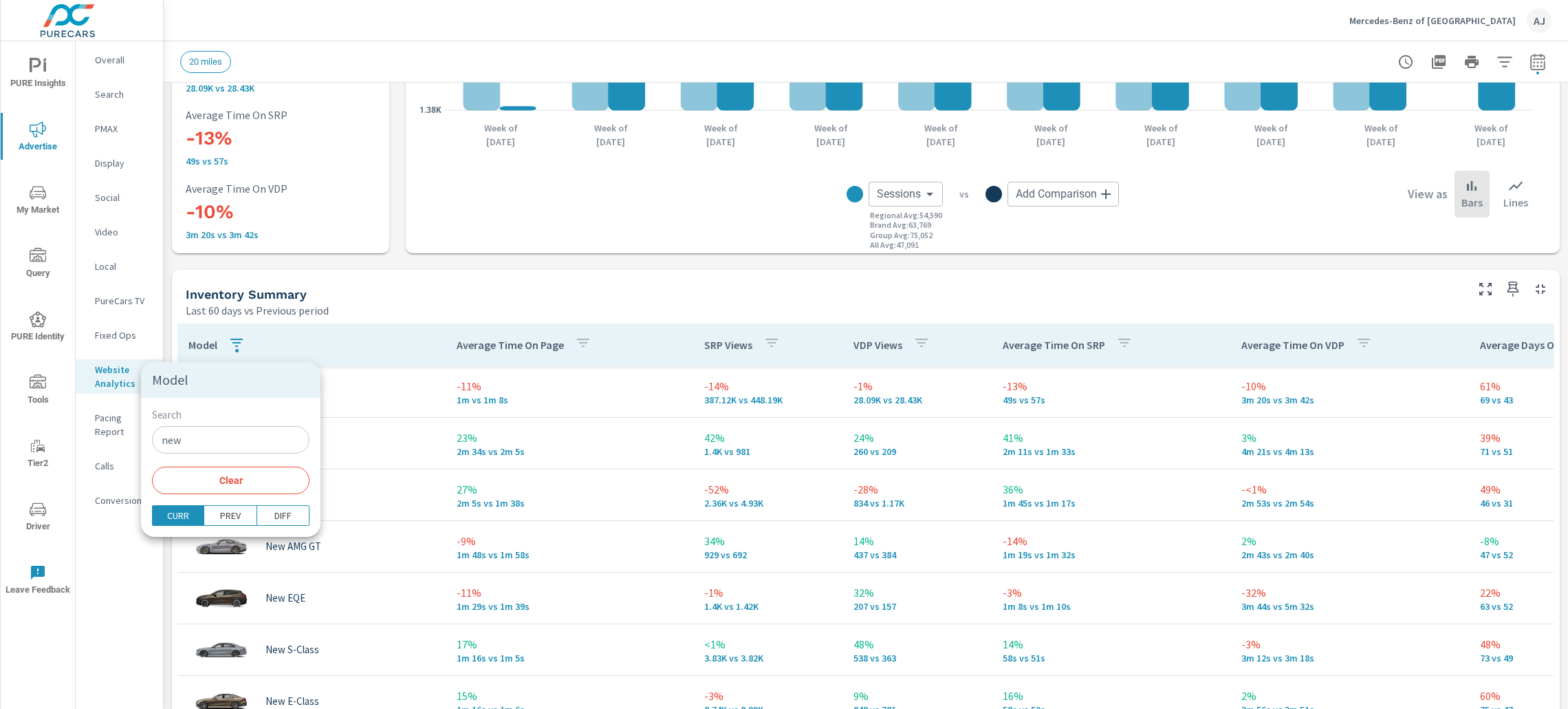
click at [221, 443] on input "new" at bounding box center [230, 440] width 157 height 28
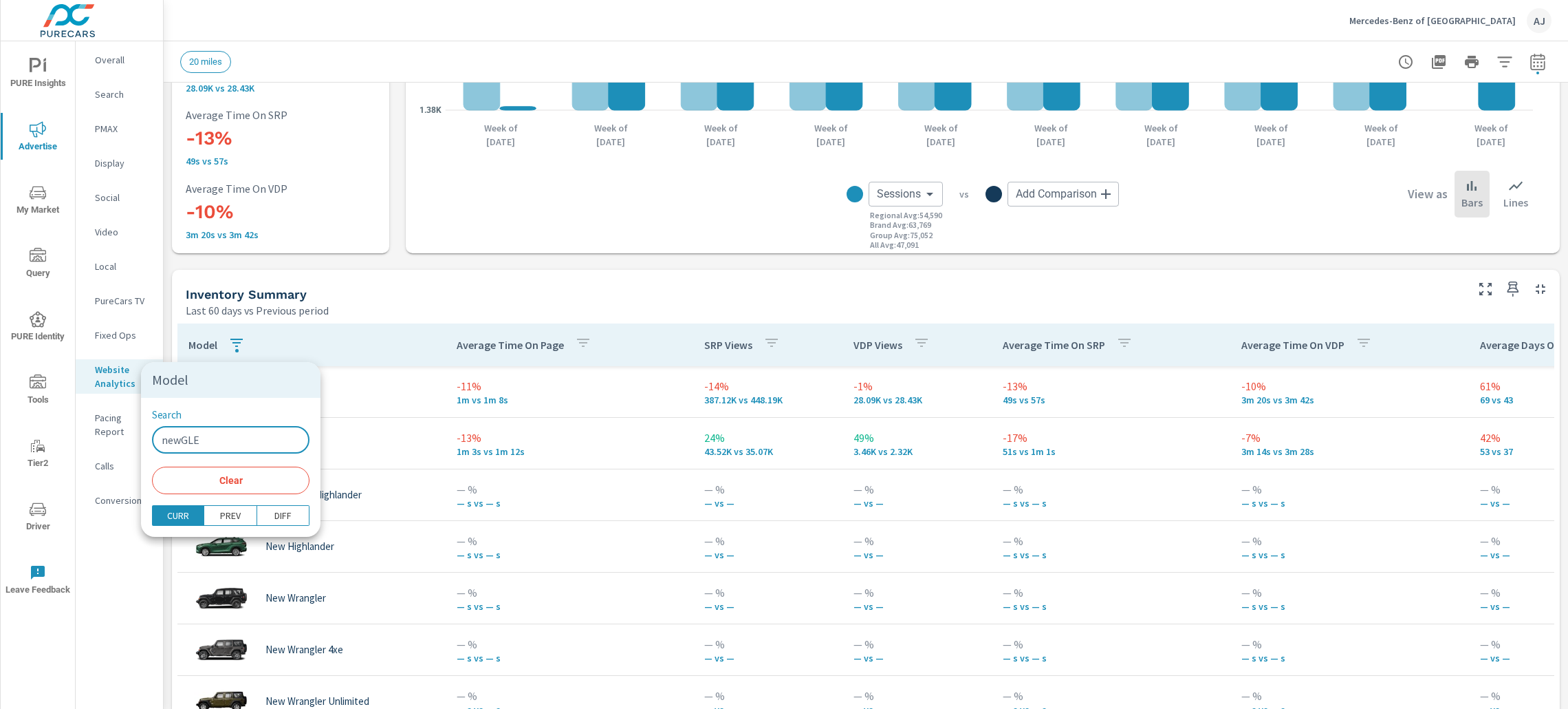
type input "newGLE"
click at [377, 303] on div at bounding box center [784, 354] width 1568 height 709
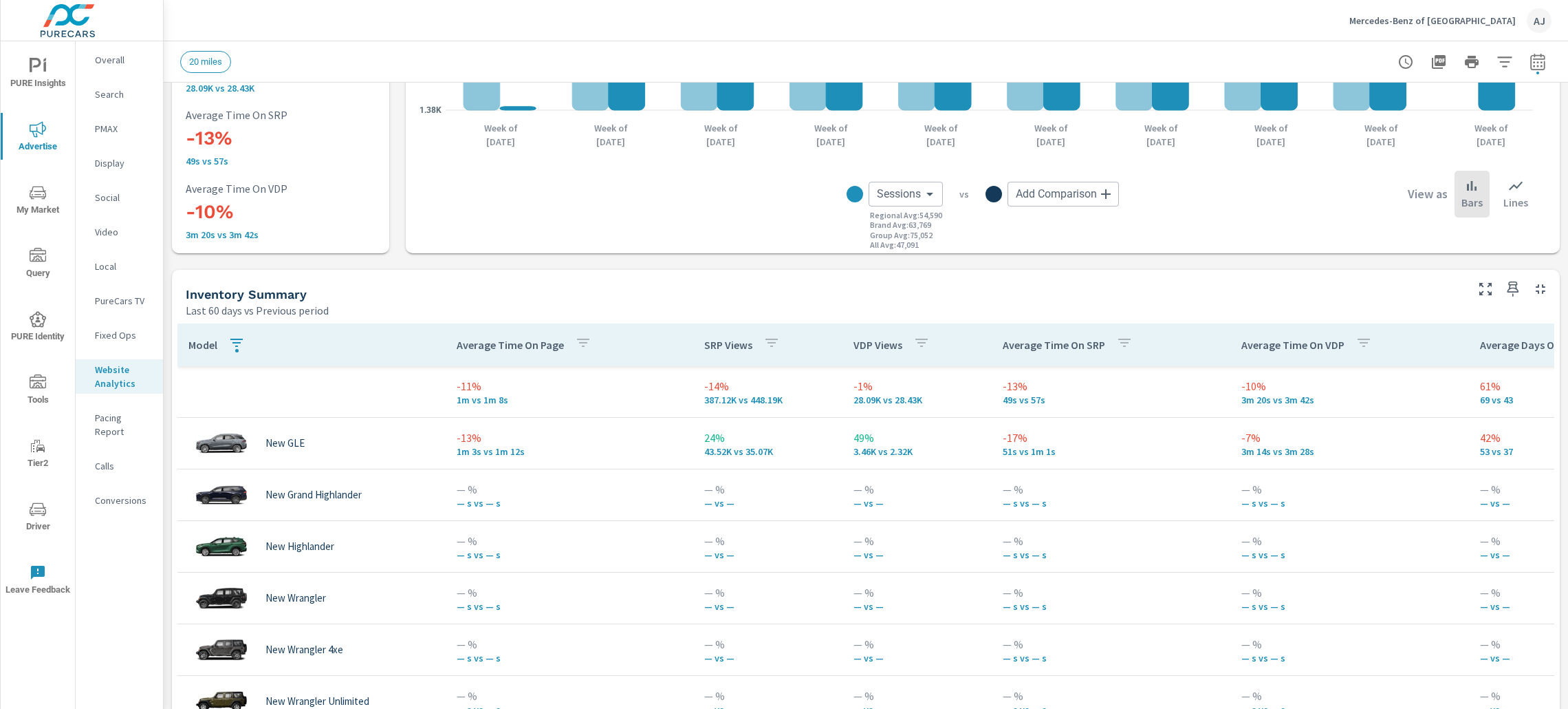
click at [241, 341] on icon "button" at bounding box center [236, 343] width 12 height 8
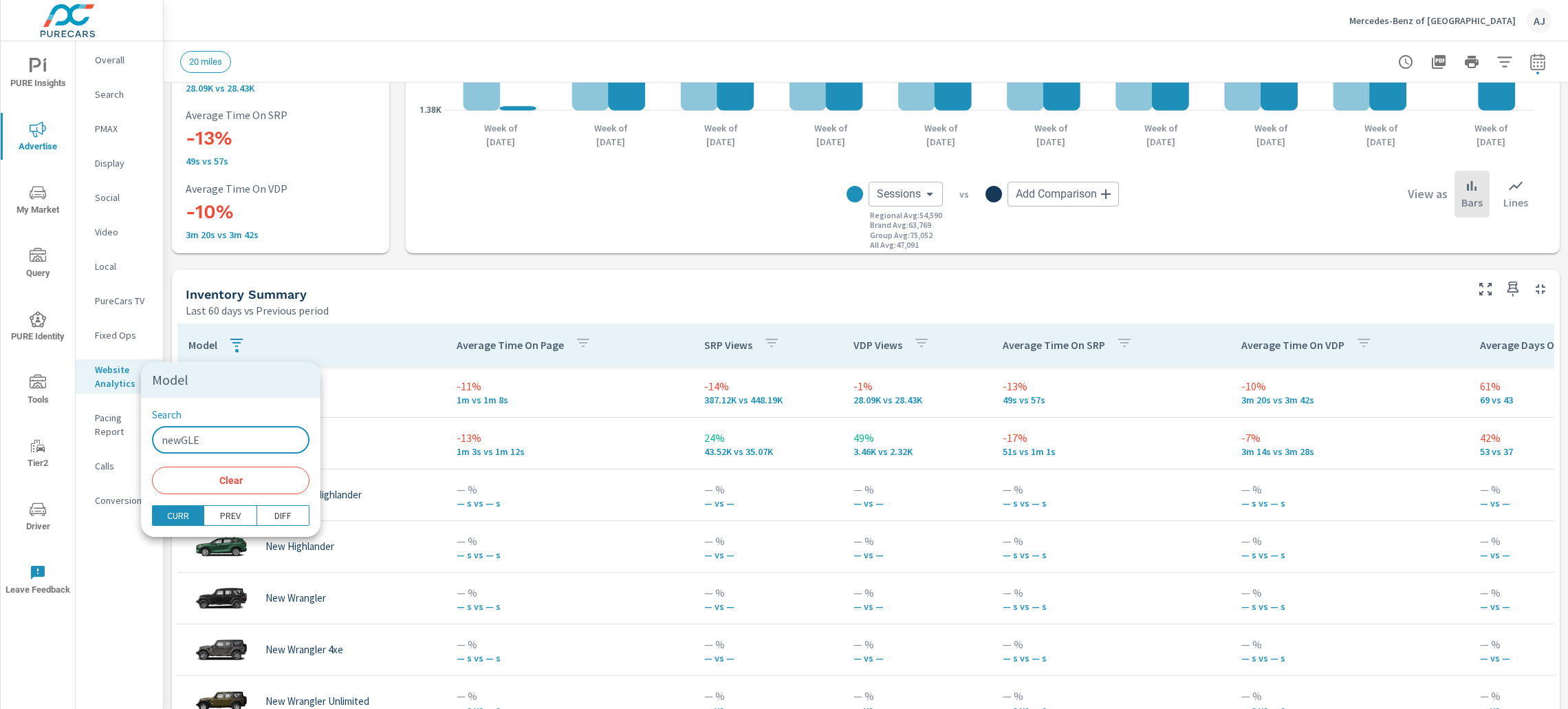
click at [240, 437] on input "newGLE" at bounding box center [230, 440] width 157 height 28
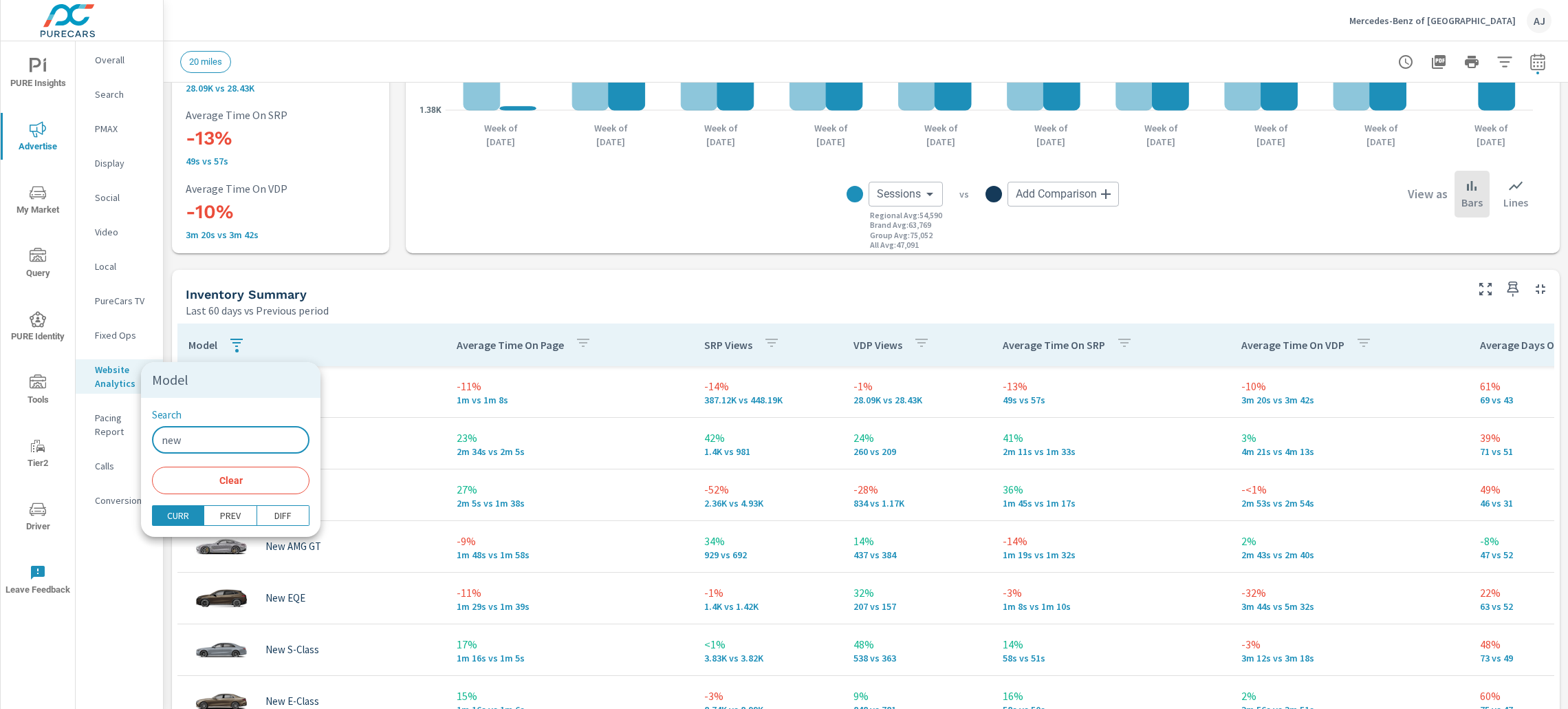
type input "new"
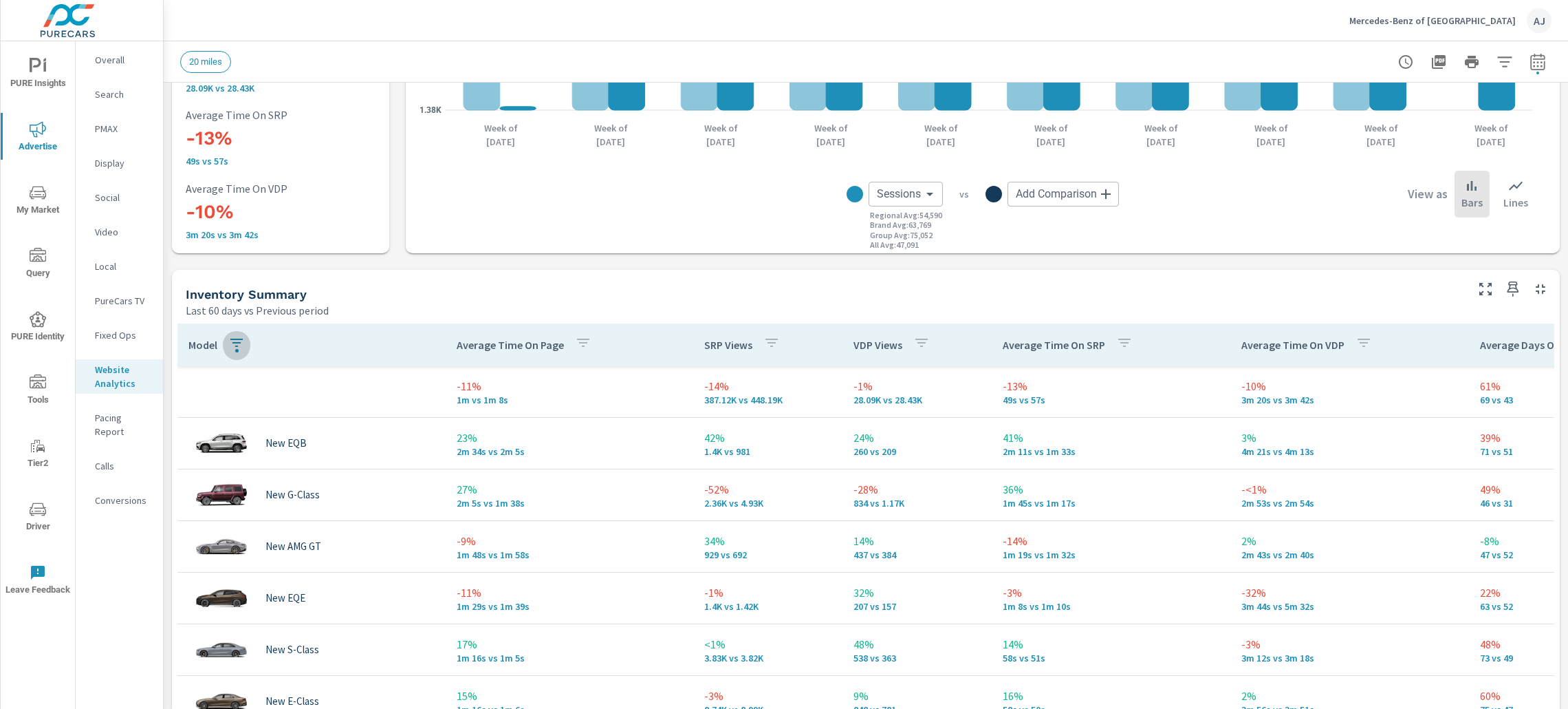
scroll to position [103, 0]
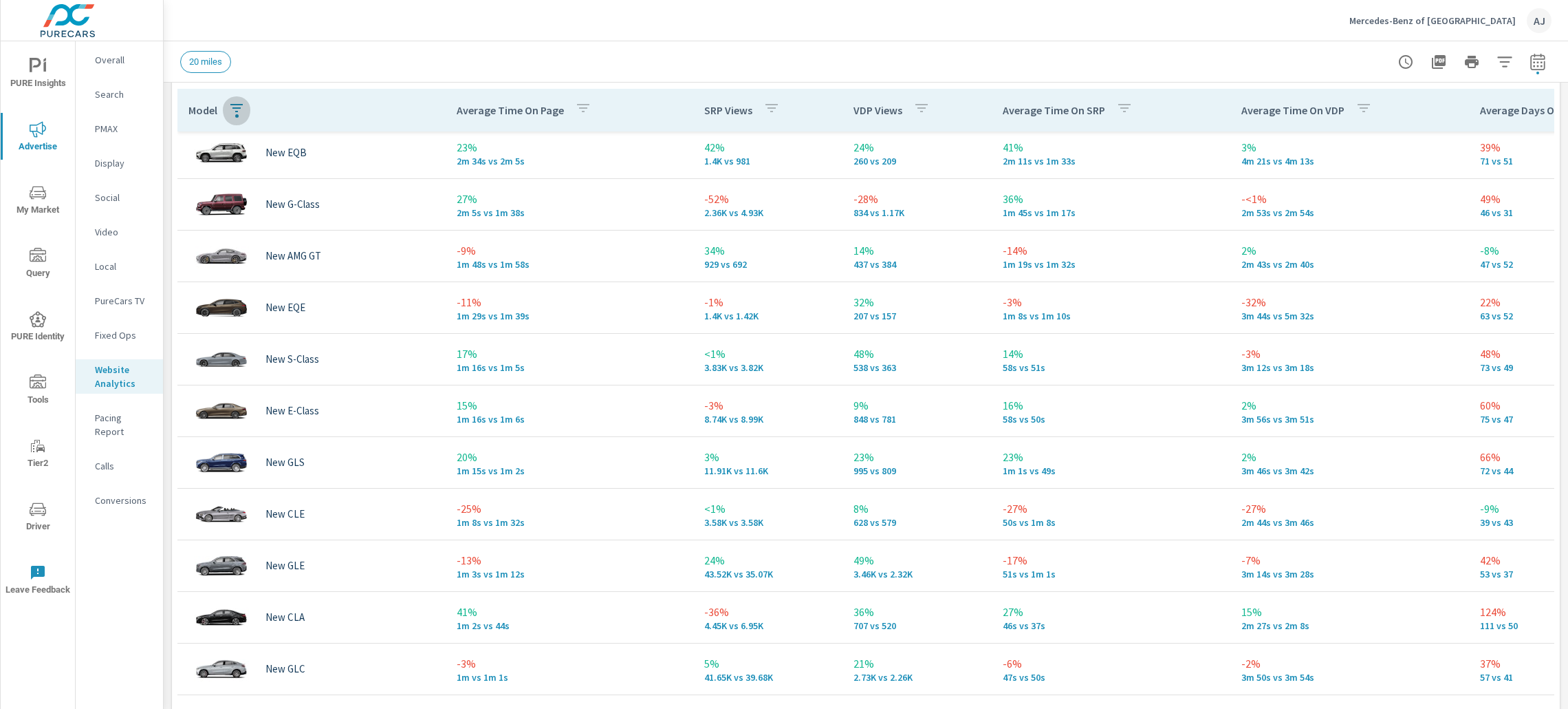
scroll to position [653, 0]
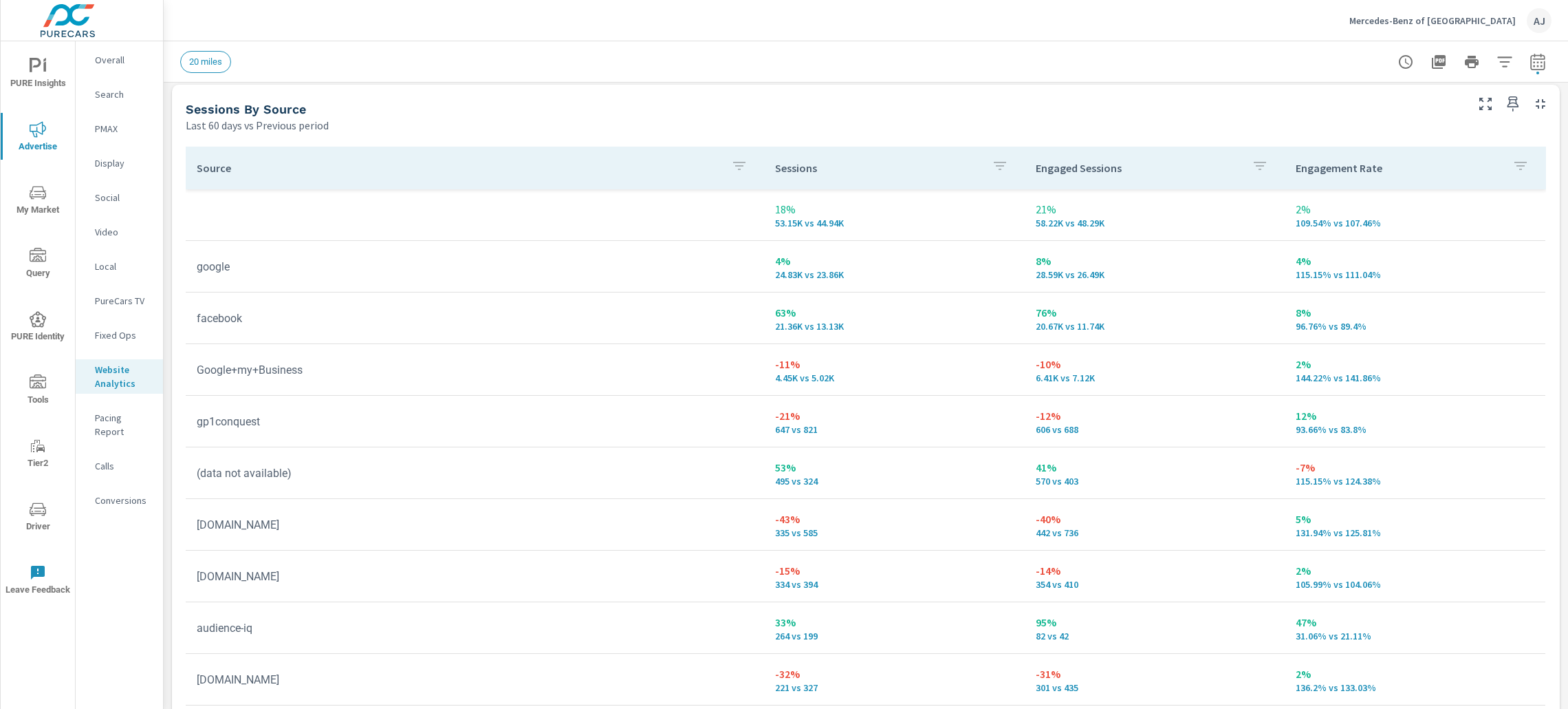
scroll to position [1375, 0]
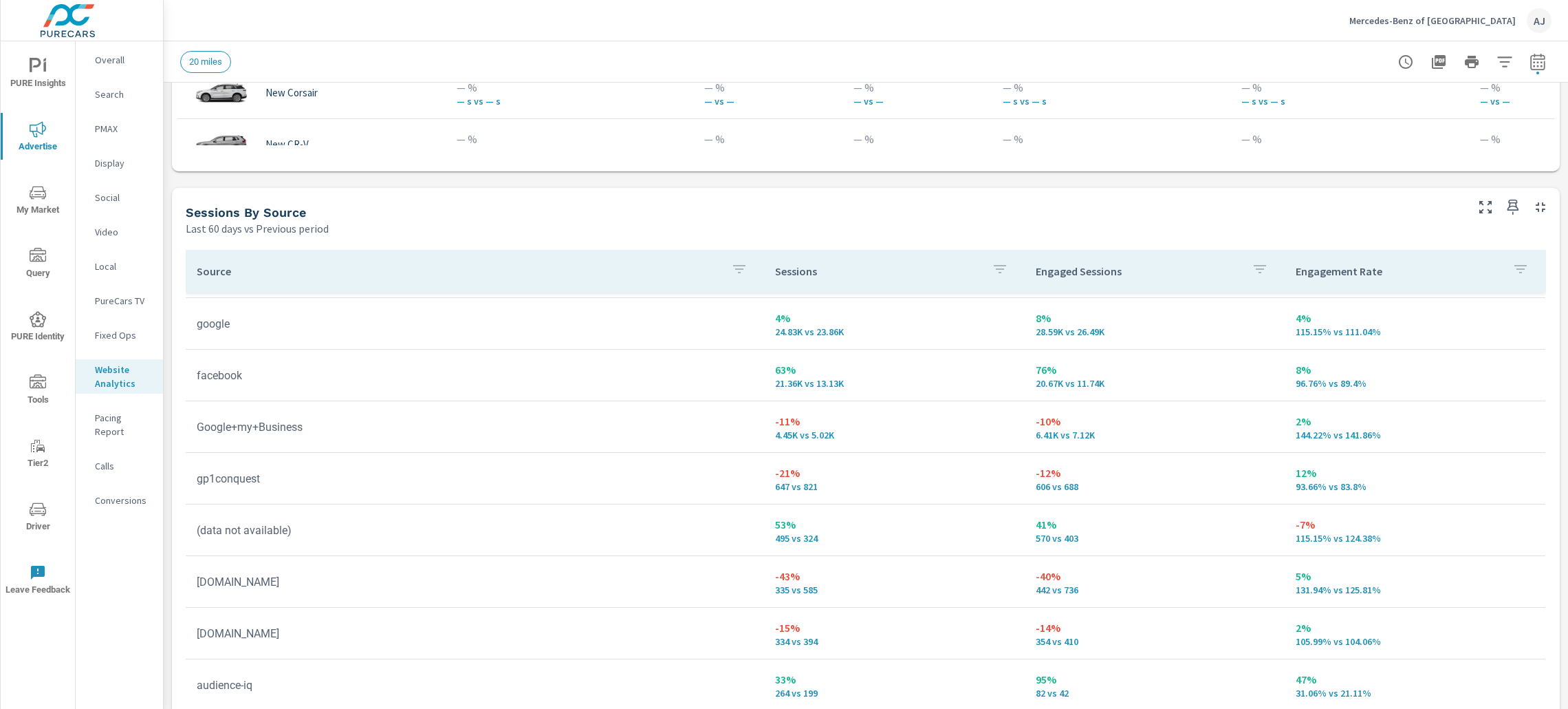
scroll to position [48, 0]
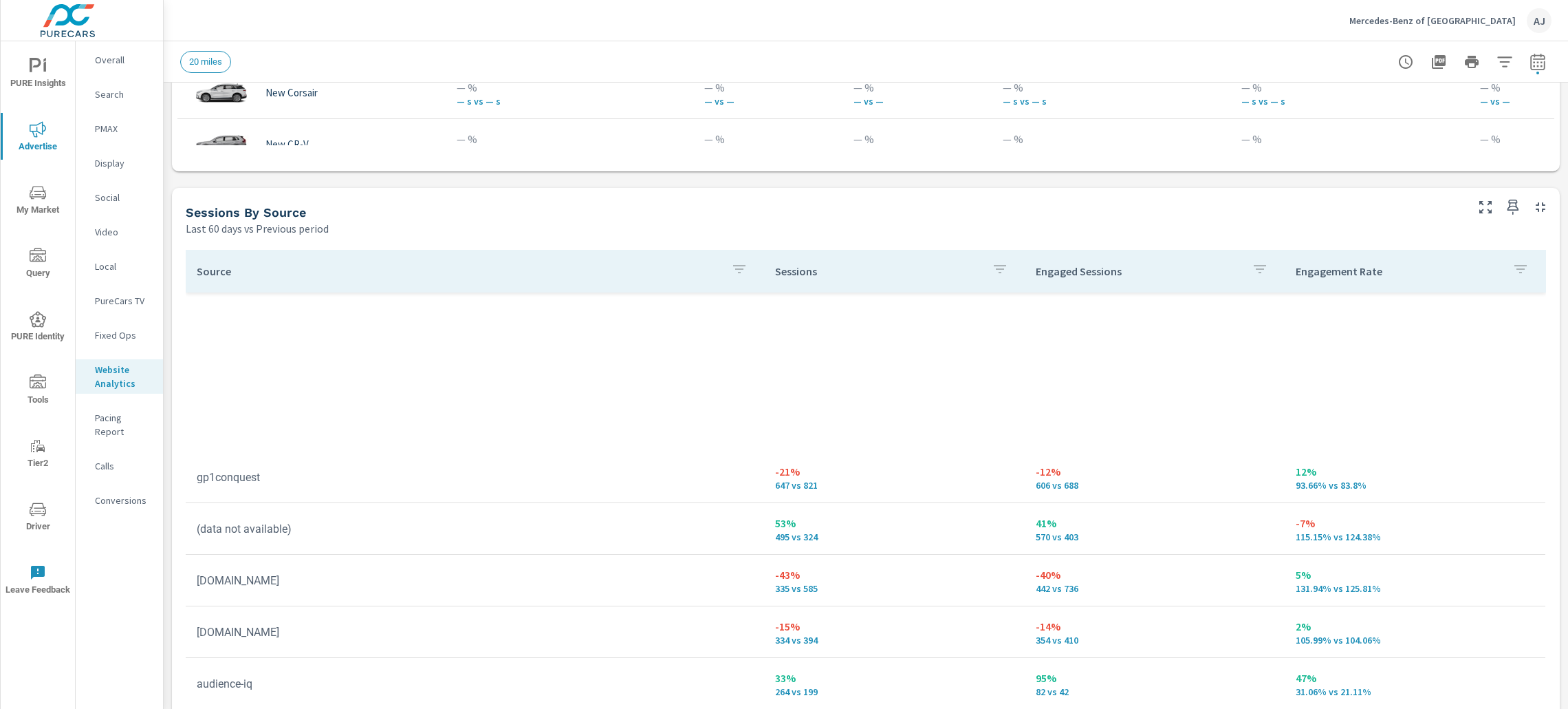
scroll to position [1582, 0]
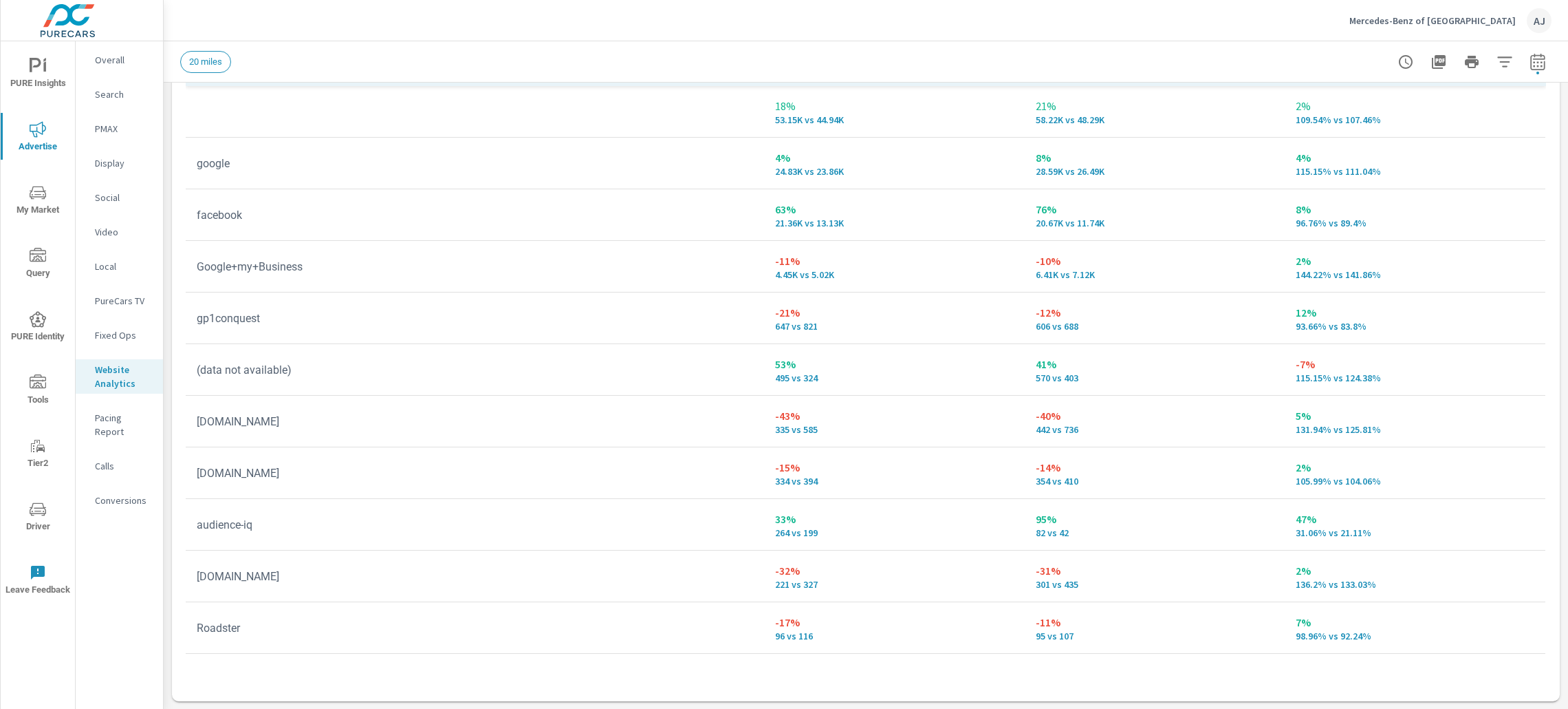
scroll to position [757, 0]
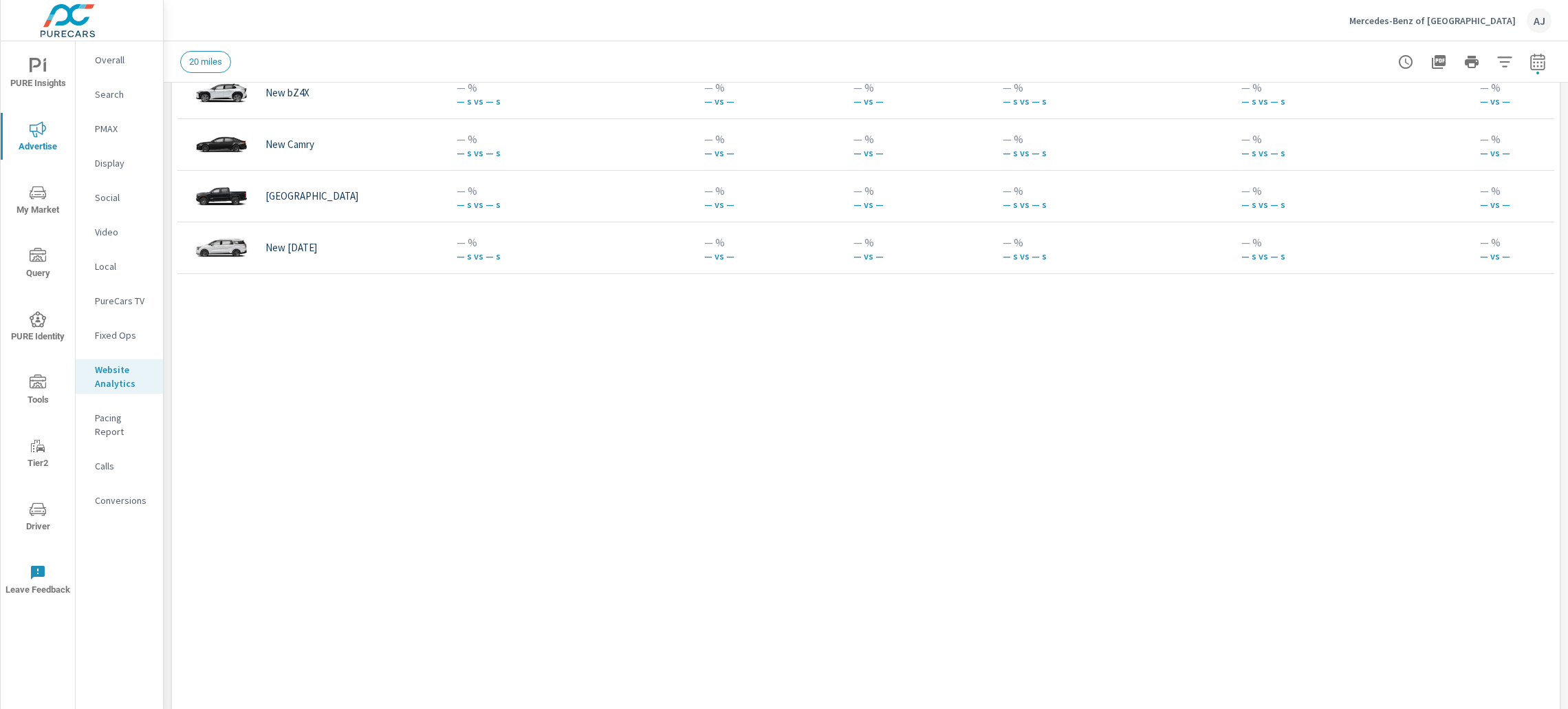
scroll to position [675, 0]
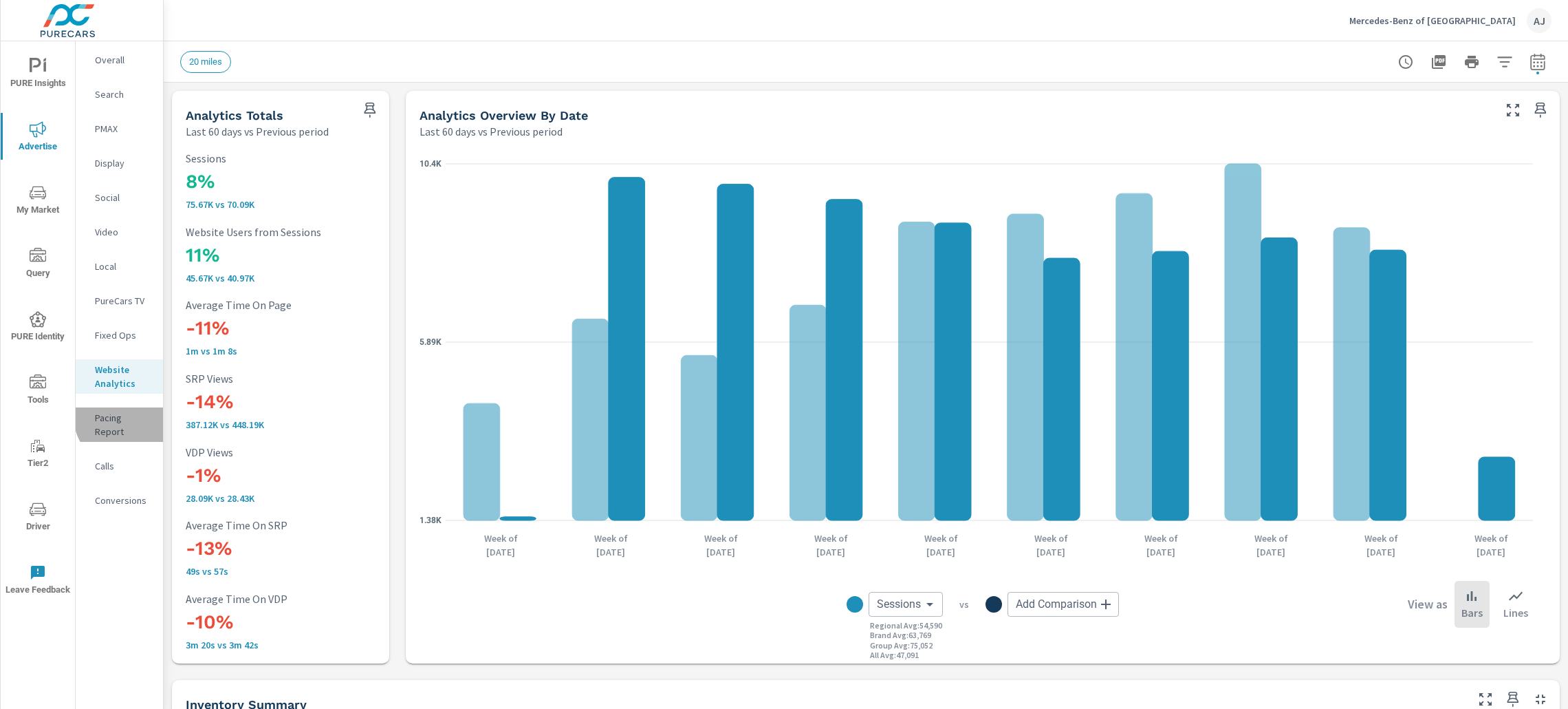
click at [125, 416] on p "Pacing Report" at bounding box center [124, 425] width 57 height 28
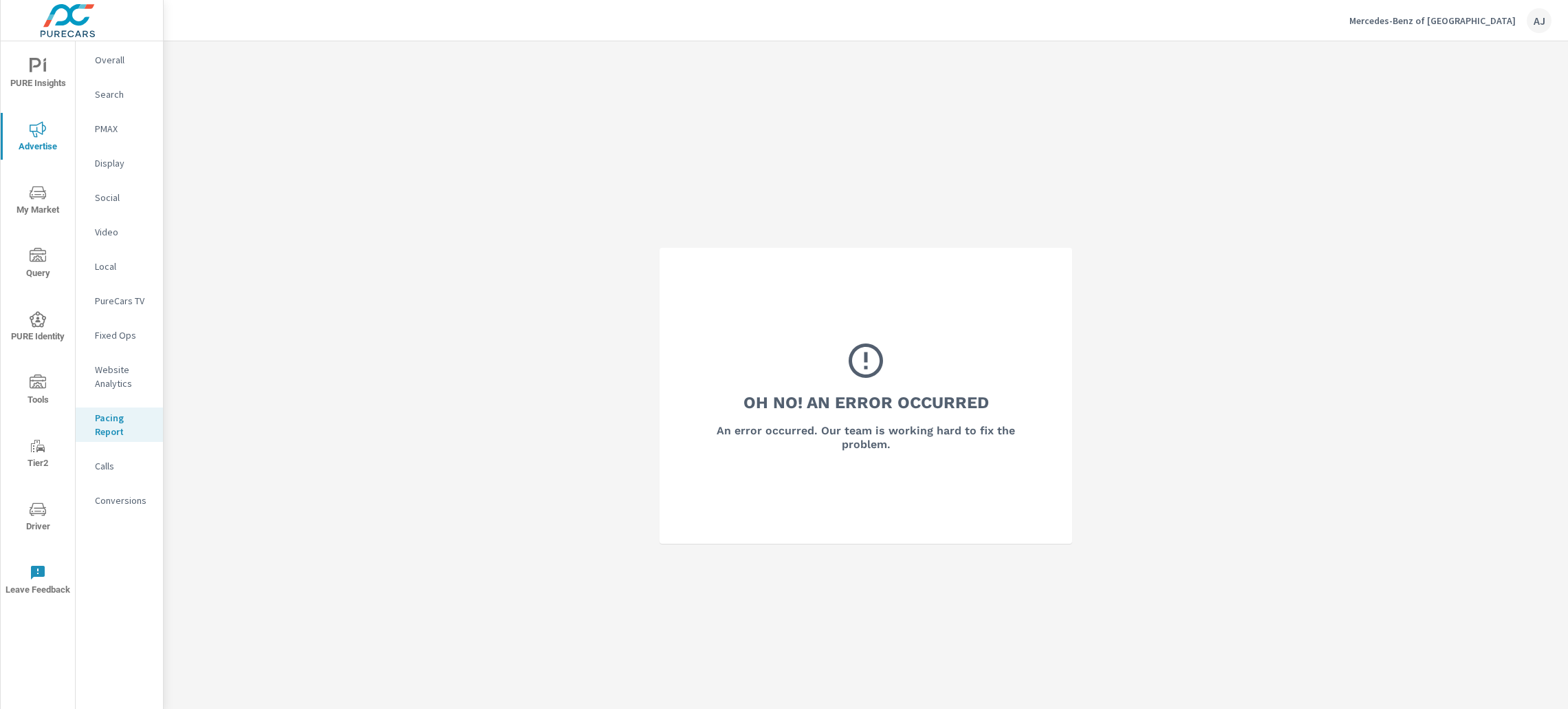
click at [96, 222] on div "Video" at bounding box center [119, 231] width 88 height 21
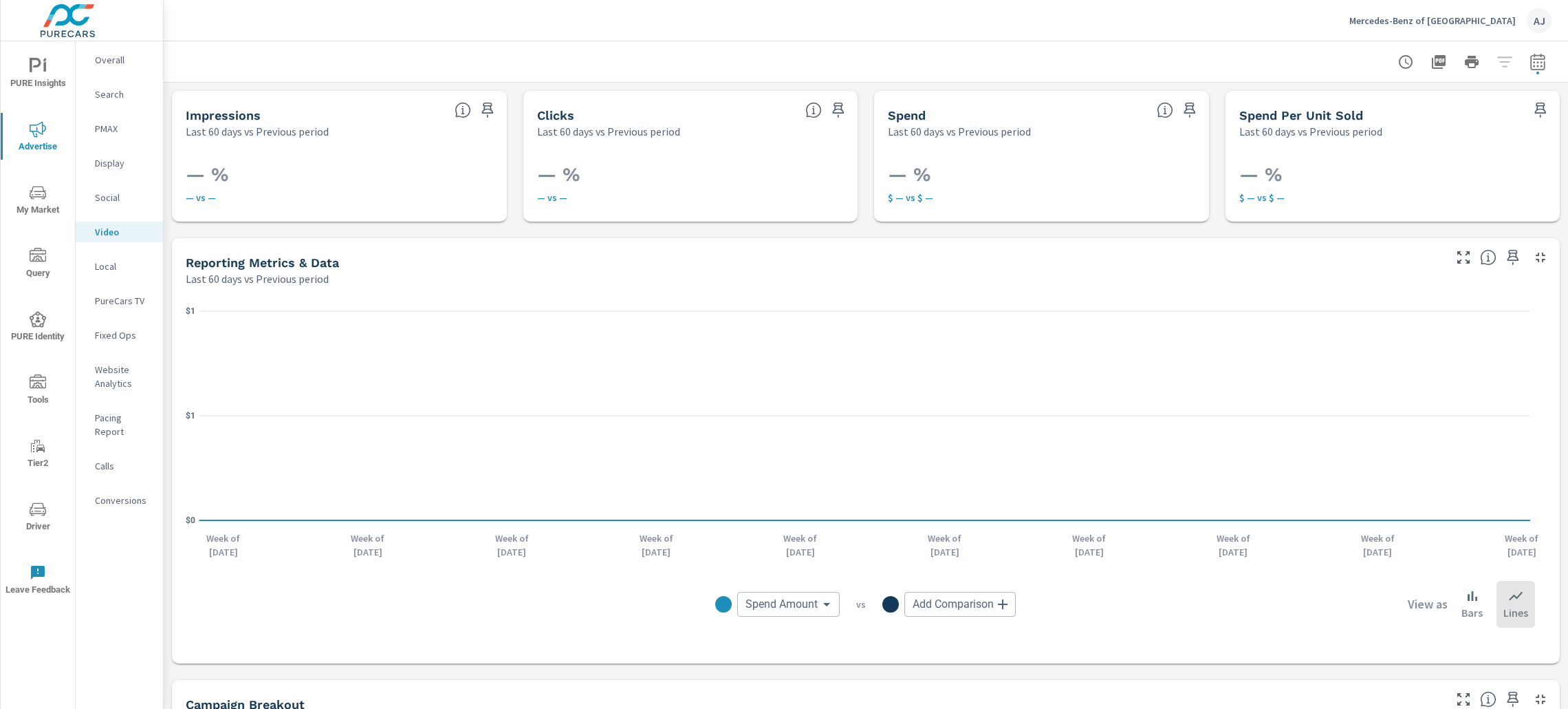
click at [113, 300] on p "PureCars TV" at bounding box center [124, 300] width 57 height 14
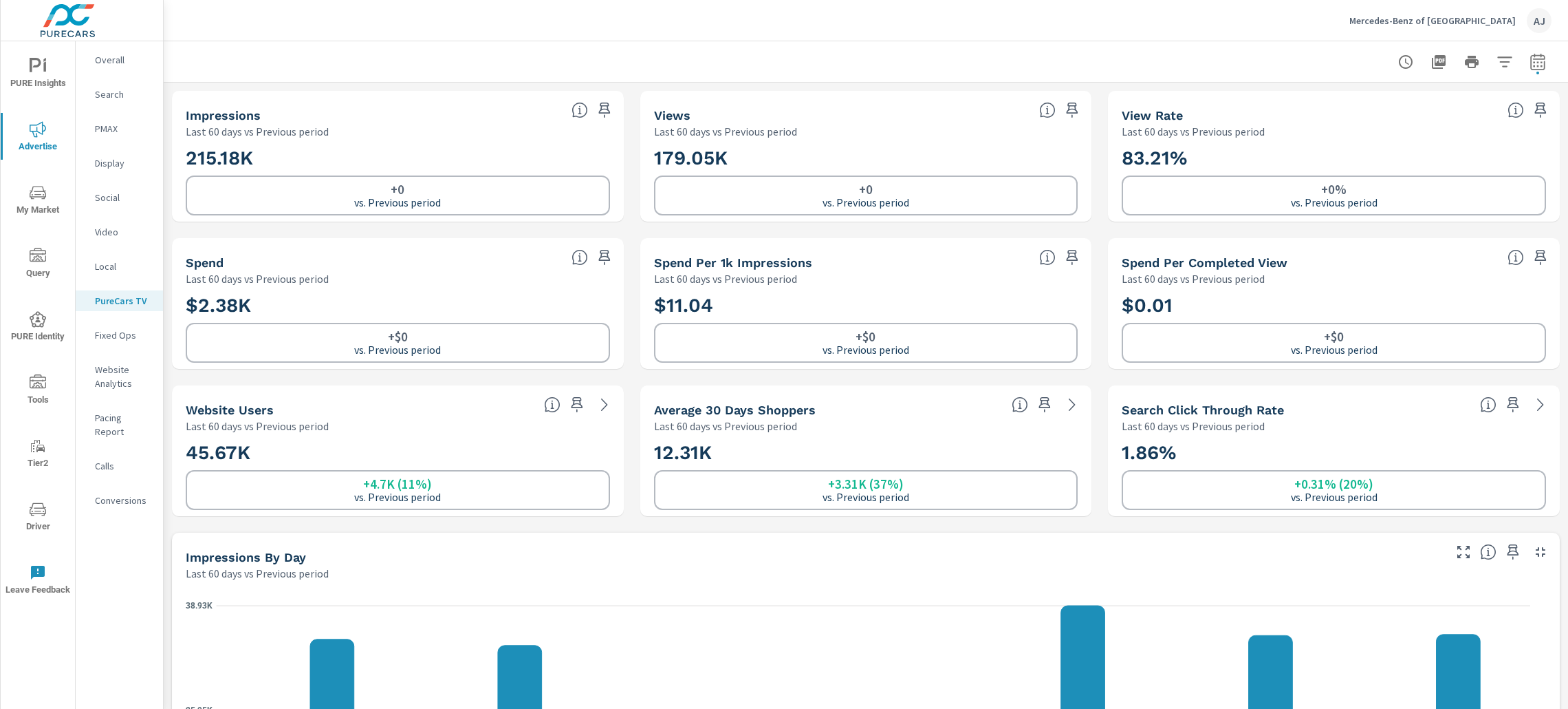
click at [1530, 59] on icon "button" at bounding box center [1538, 62] width 15 height 16
select select "Last 60 days"
select select "Previous period"
click at [1497, 179] on icon "button" at bounding box center [1502, 178] width 16 height 16
click at [1419, 190] on button "Apply" at bounding box center [1382, 194] width 85 height 36
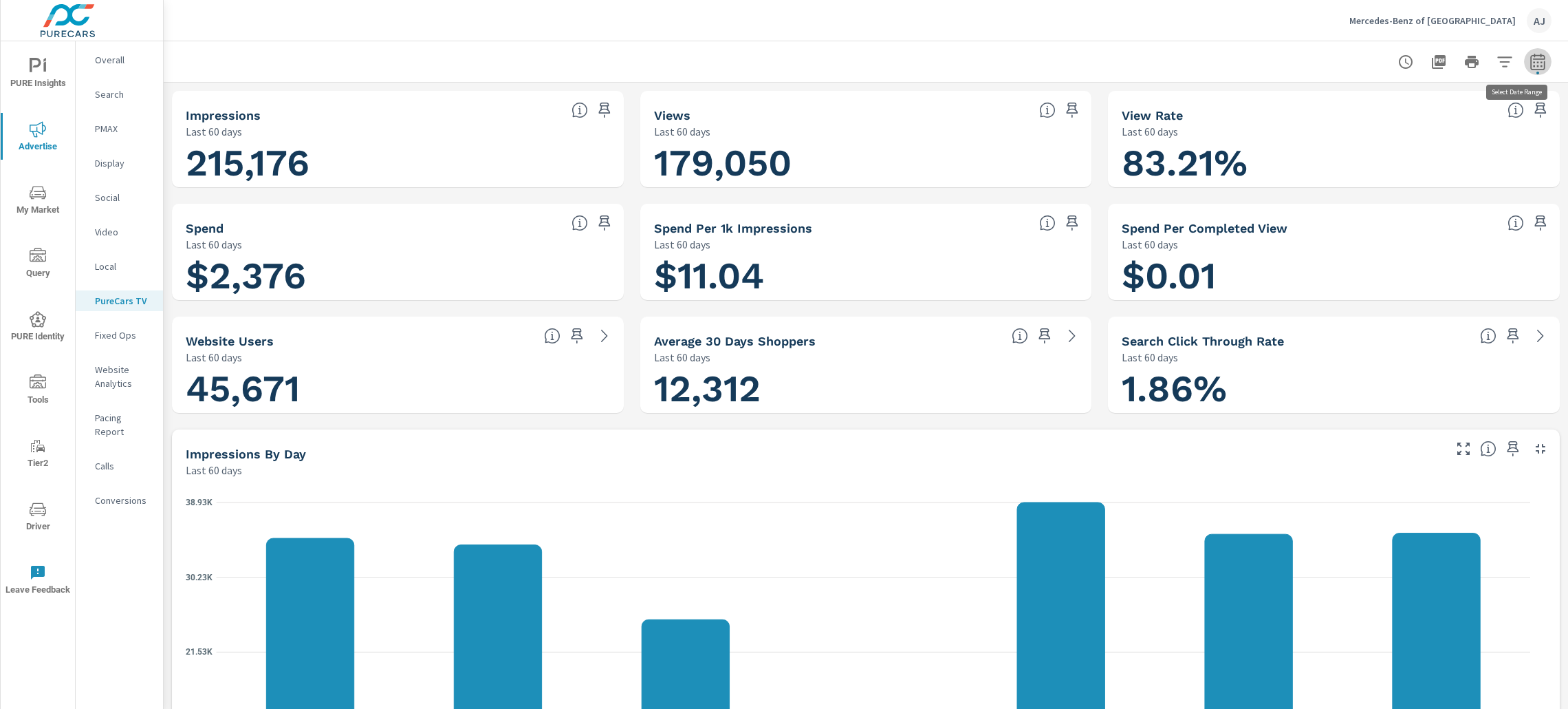
click at [1529, 63] on icon "button" at bounding box center [1538, 62] width 16 height 16
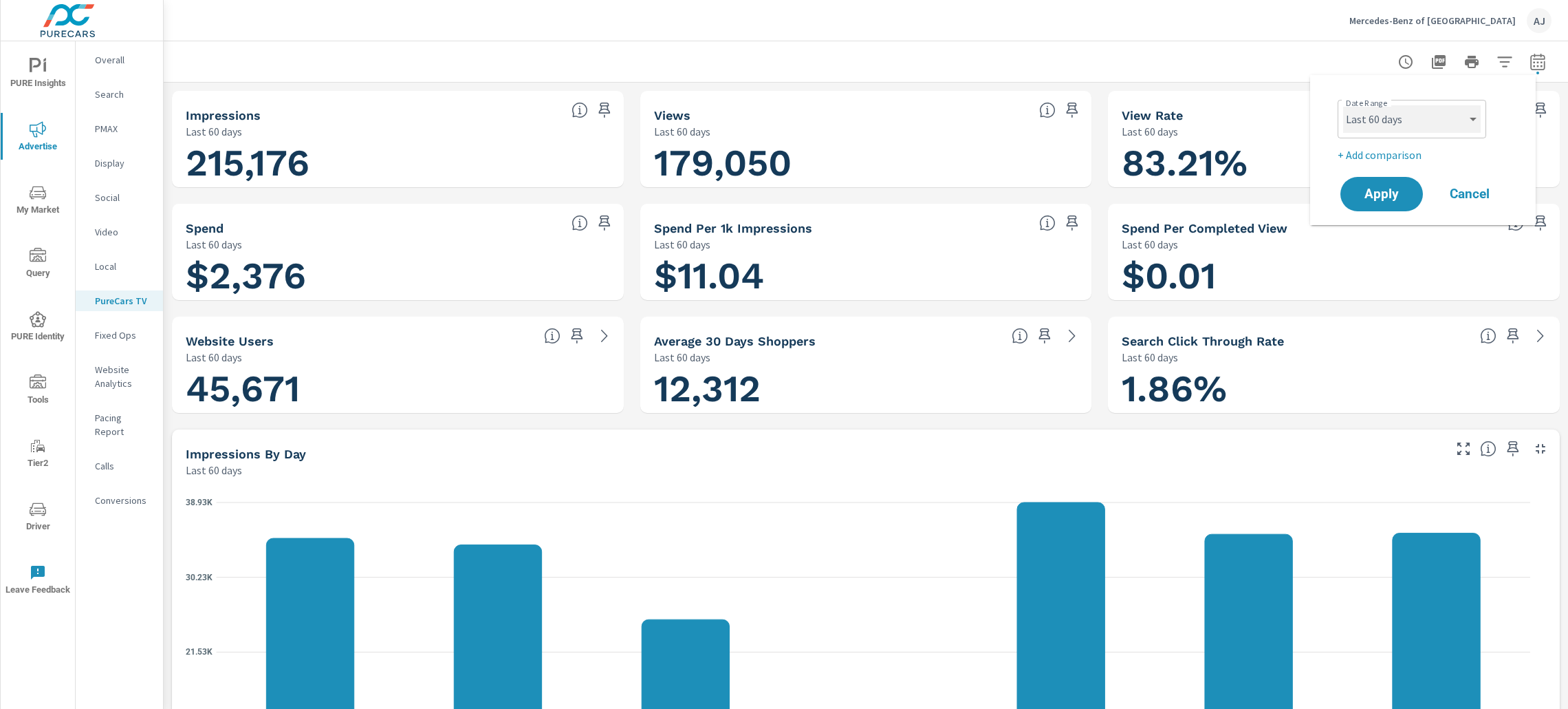
click at [1430, 121] on select "Custom [DATE] Last week Last 7 days Last 14 days Last 30 days Last 45 days Last…" at bounding box center [1412, 119] width 138 height 28
click at [1343, 105] on select "Custom [DATE] Last week Last 7 days Last 14 days Last 30 days Last 45 days Last…" at bounding box center [1412, 119] width 138 height 28
select select "Last 30 days"
click at [1406, 192] on span "Apply" at bounding box center [1381, 194] width 57 height 13
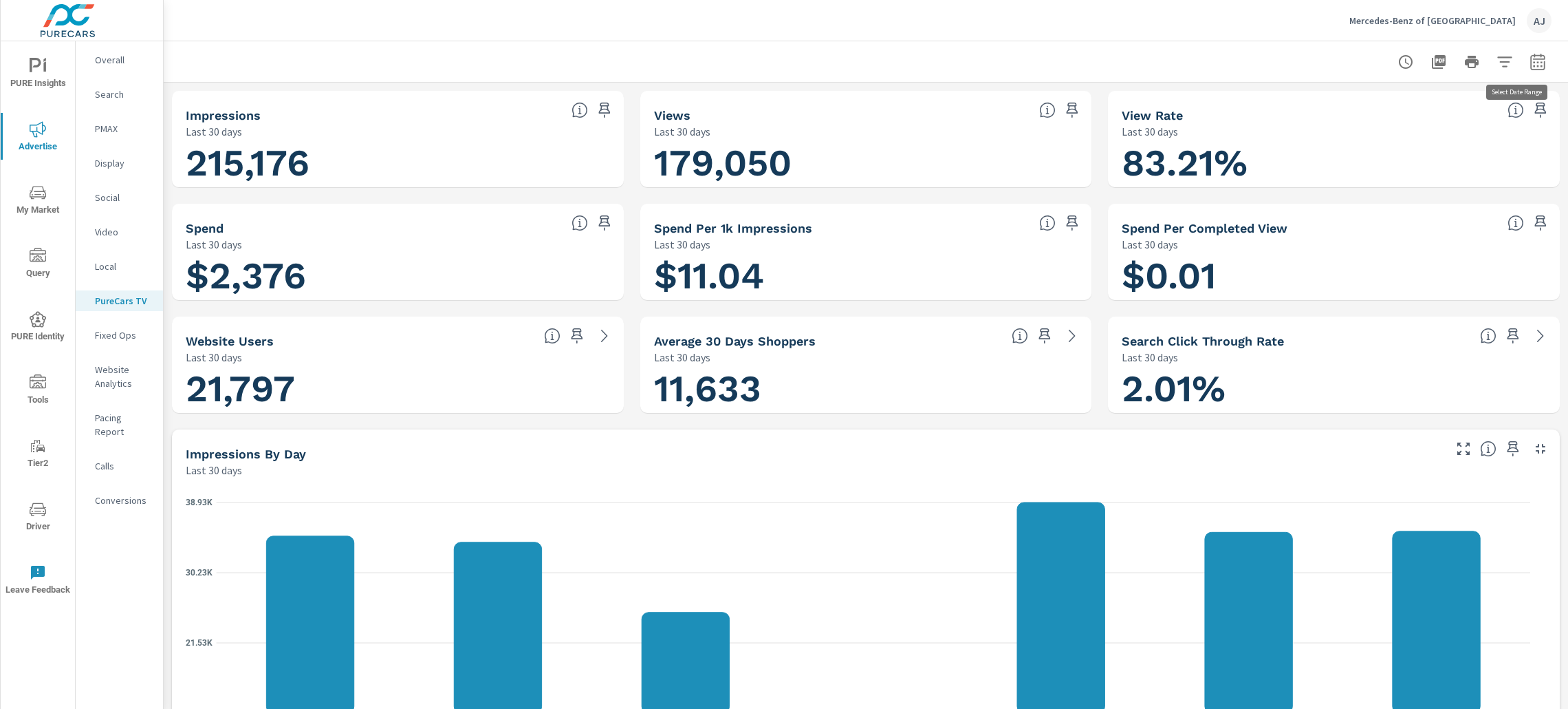
click at [1534, 59] on button "button" at bounding box center [1538, 62] width 28 height 28
select select "Last 30 days"
click at [1422, 151] on p "+ Add comparison" at bounding box center [1425, 155] width 176 height 16
select select "Previous period"
click at [1406, 229] on span "Apply" at bounding box center [1381, 233] width 57 height 13
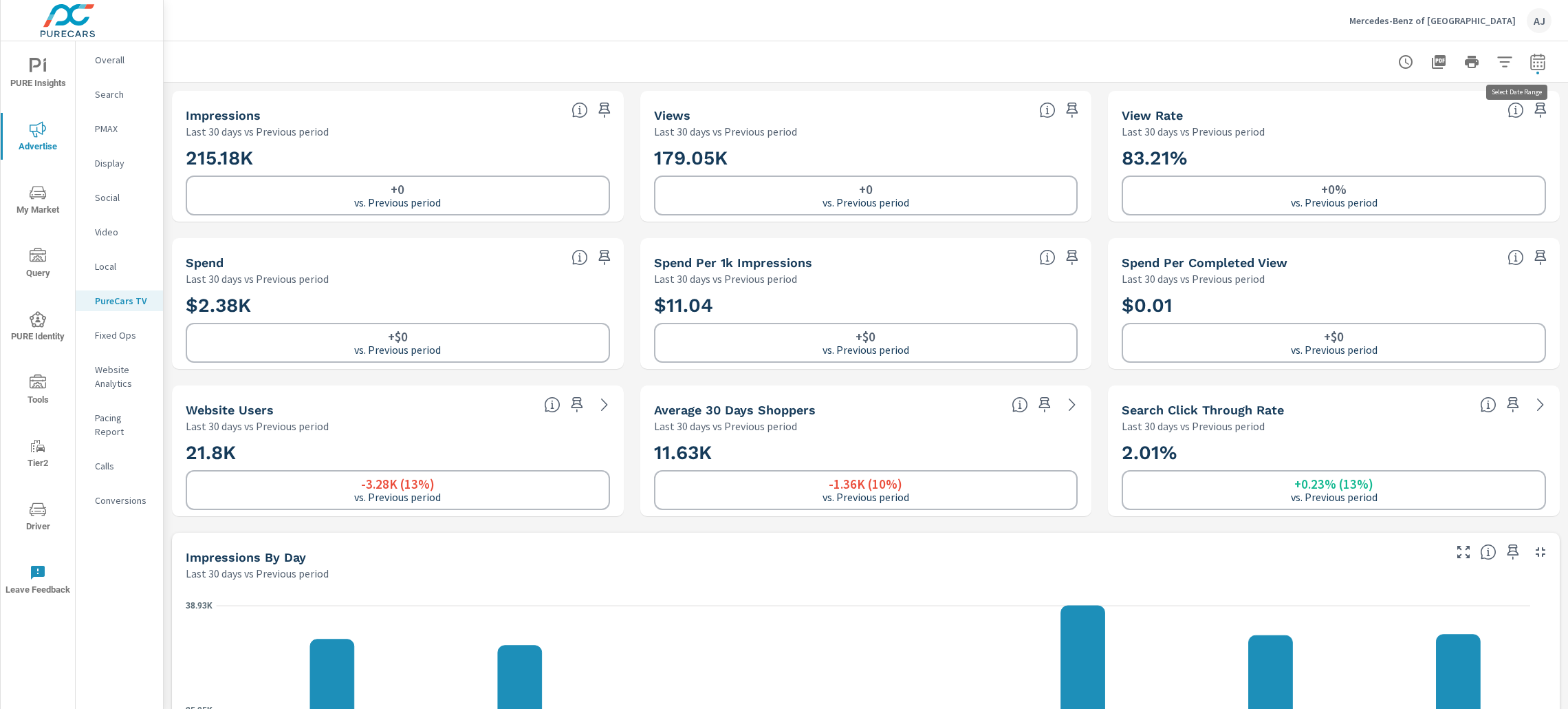
click at [1530, 55] on icon "button" at bounding box center [1538, 62] width 15 height 16
select select "Last 30 days"
select select "Previous period"
click at [1502, 177] on icon "button" at bounding box center [1502, 178] width 16 height 16
click at [1397, 192] on span "Apply" at bounding box center [1381, 194] width 57 height 13
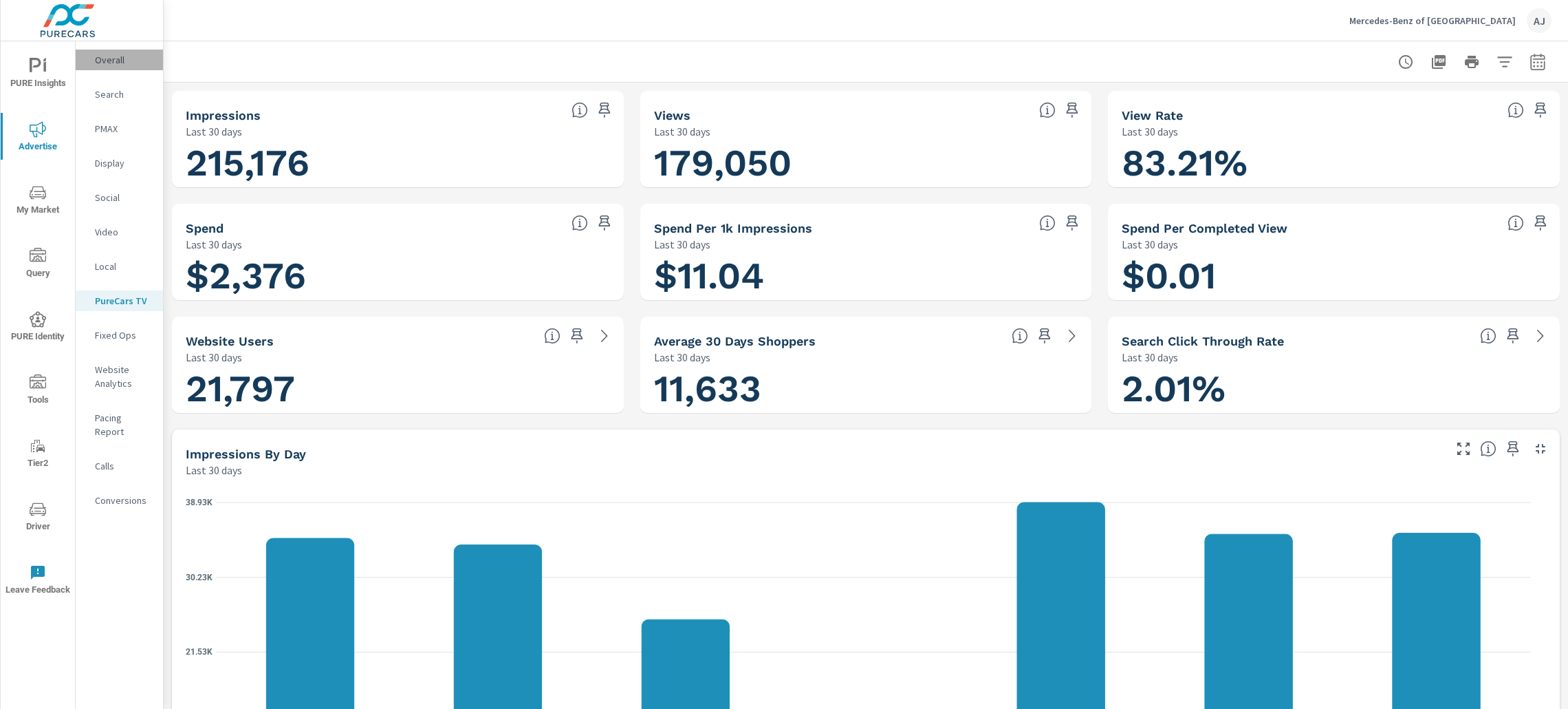
click at [125, 49] on div "Overall" at bounding box center [119, 59] width 88 height 21
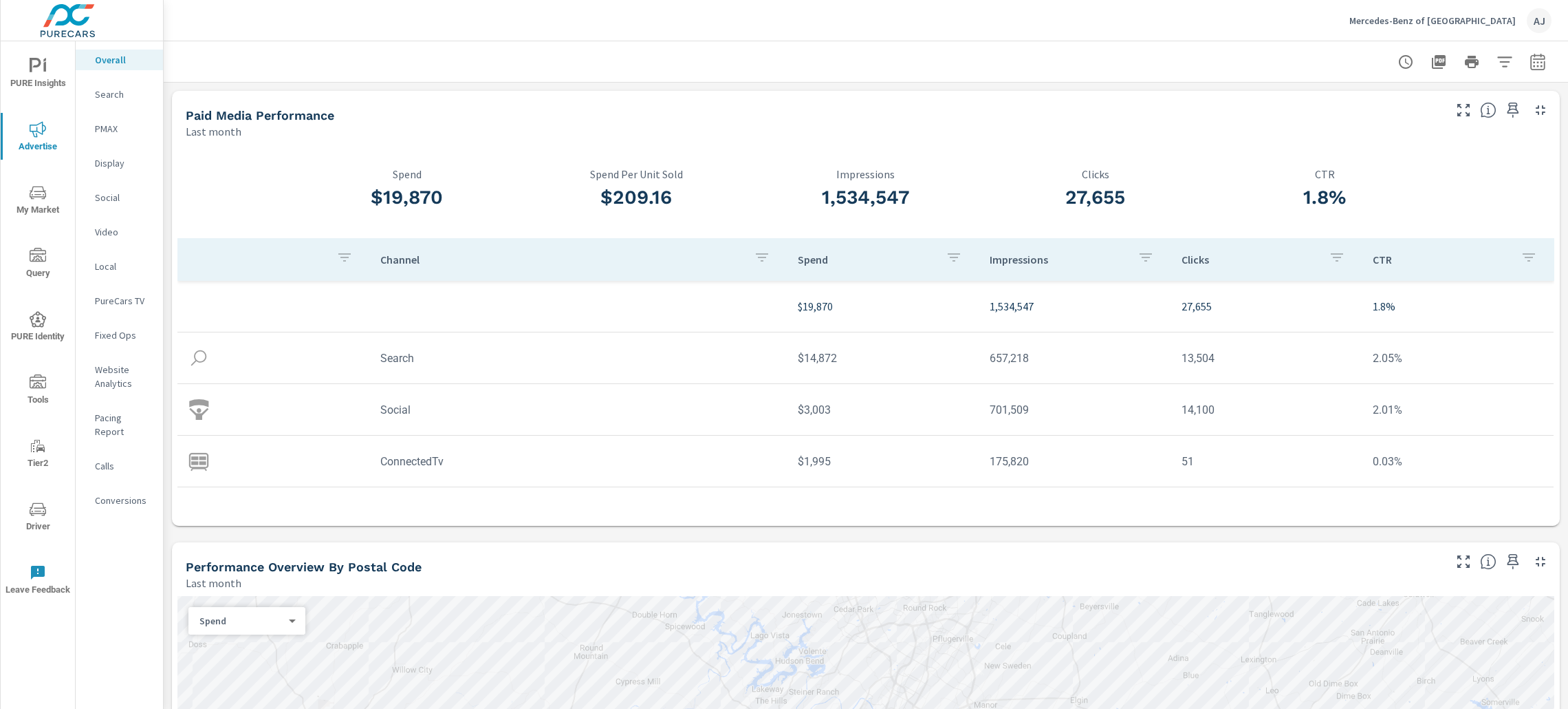
click at [44, 194] on icon "nav menu" at bounding box center [38, 193] width 16 height 16
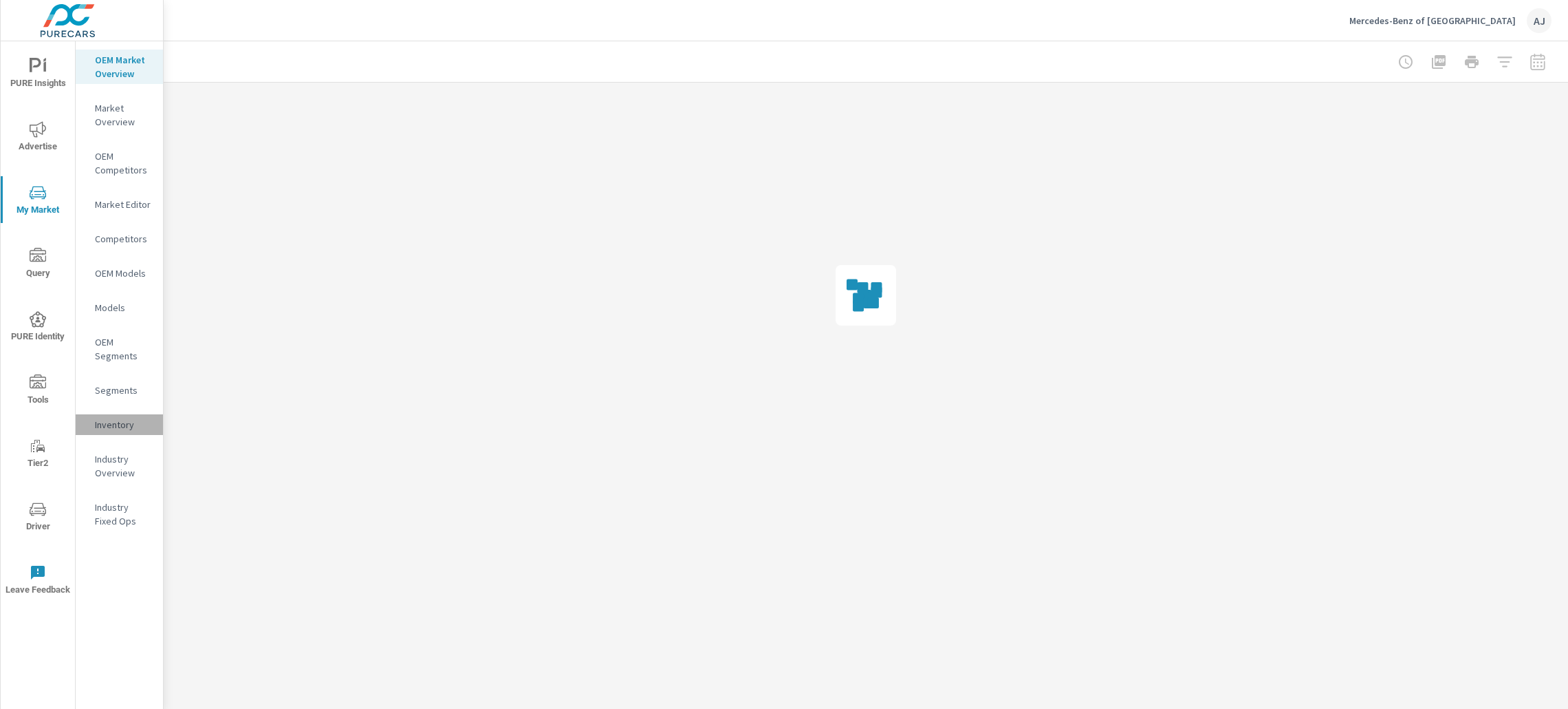
click at [117, 416] on div "Inventory" at bounding box center [119, 424] width 88 height 21
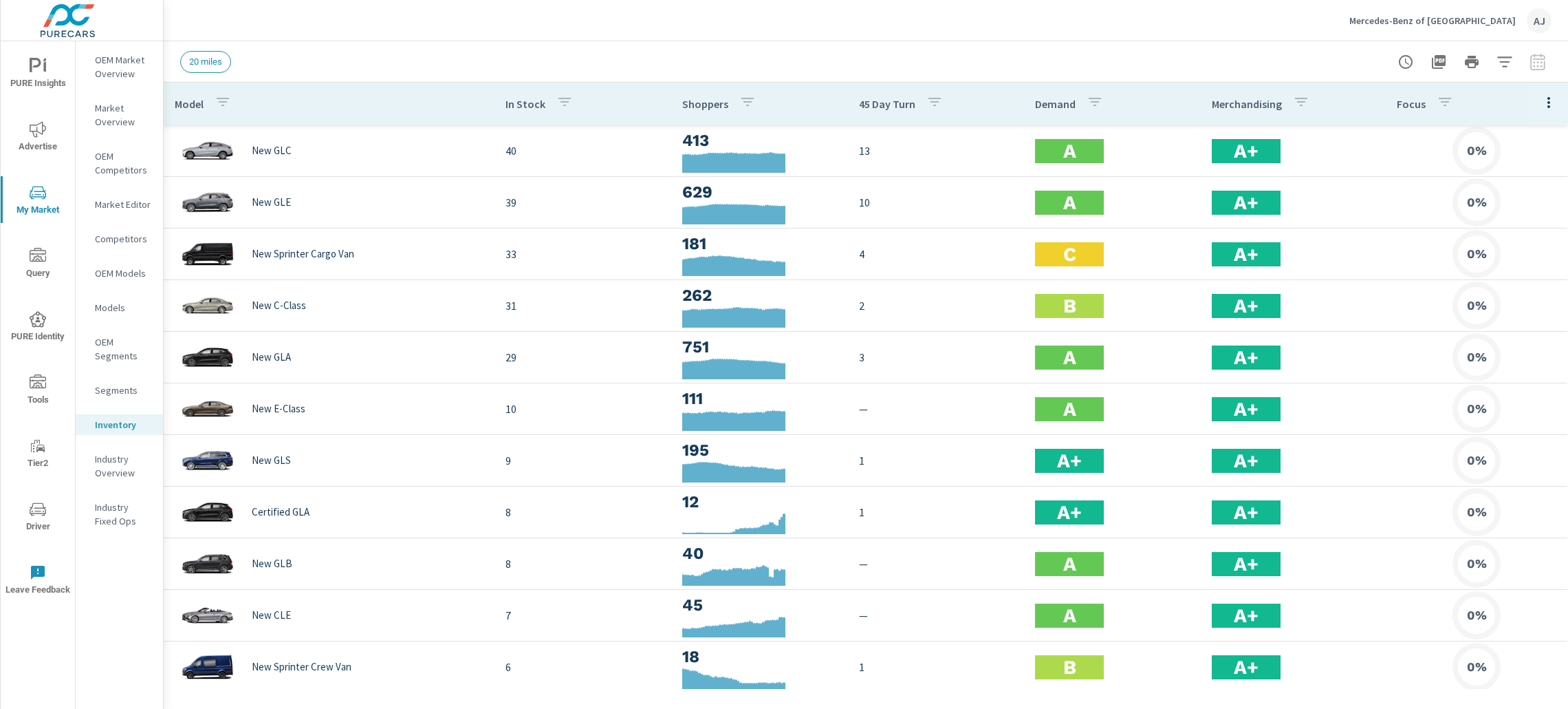
click at [22, 150] on span "Advertise" at bounding box center [38, 138] width 66 height 34
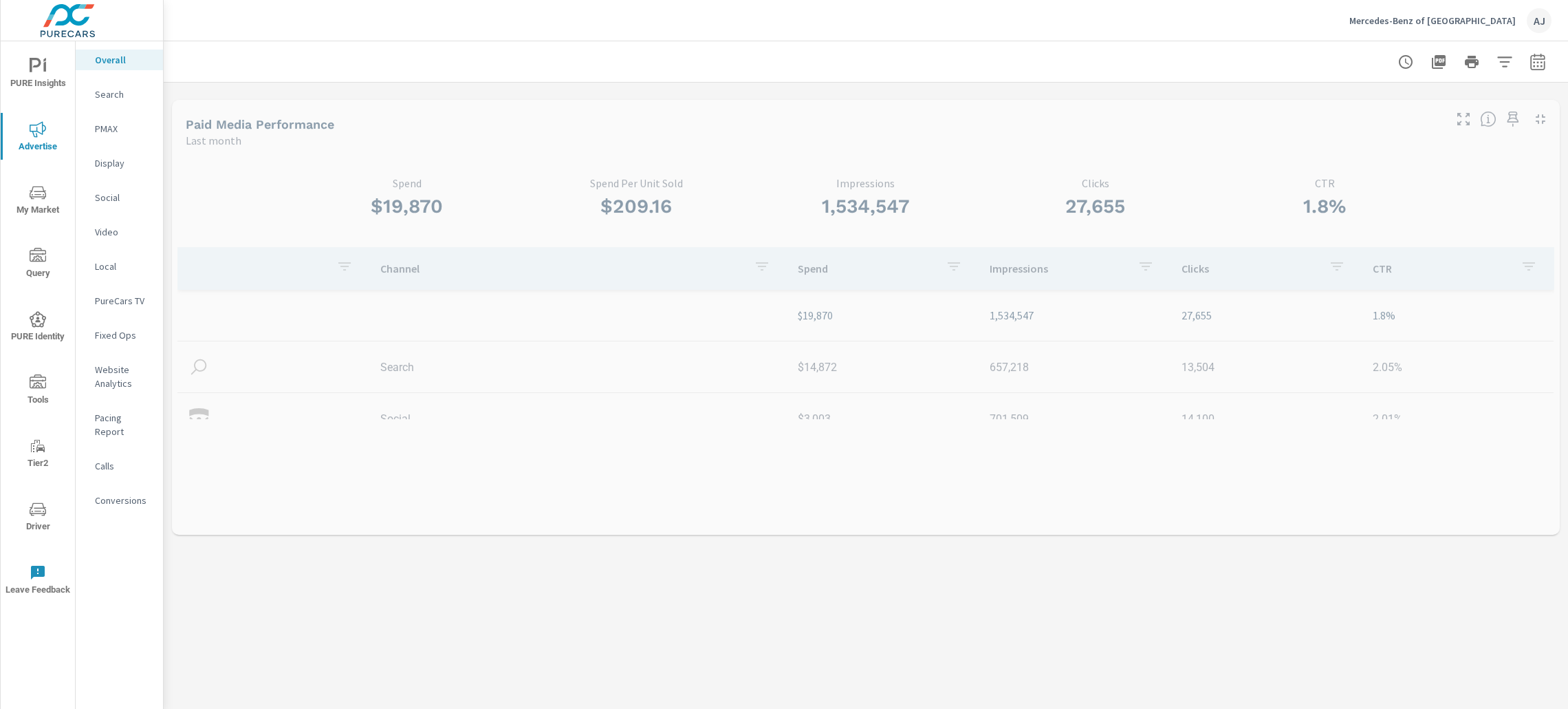
click at [127, 190] on p "Social" at bounding box center [124, 197] width 57 height 14
